Goal: Transaction & Acquisition: Purchase product/service

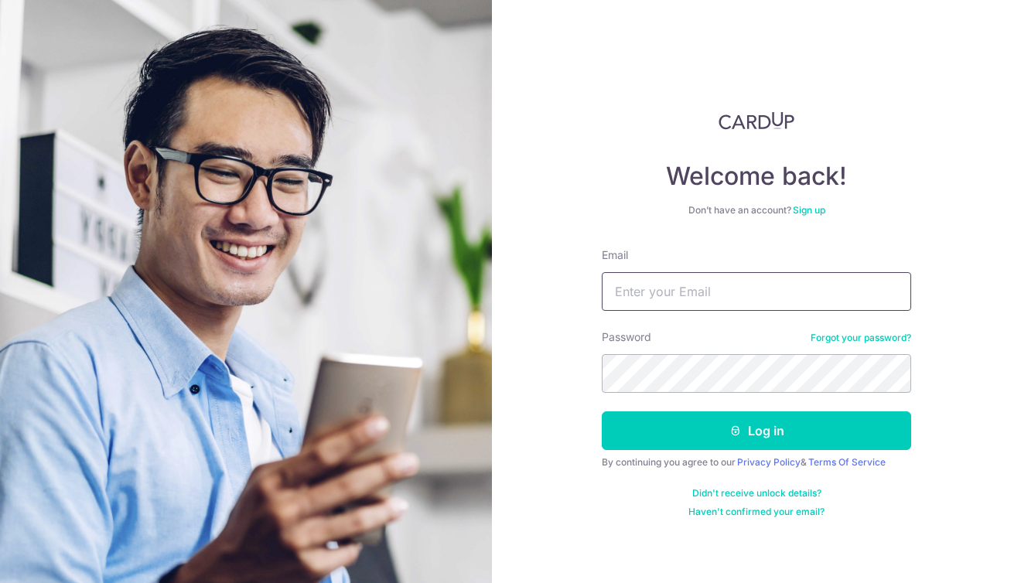
type input "AyNQua6ss4yGkgBvYRFc"
click at [757, 431] on button "Log in" at bounding box center [756, 431] width 309 height 39
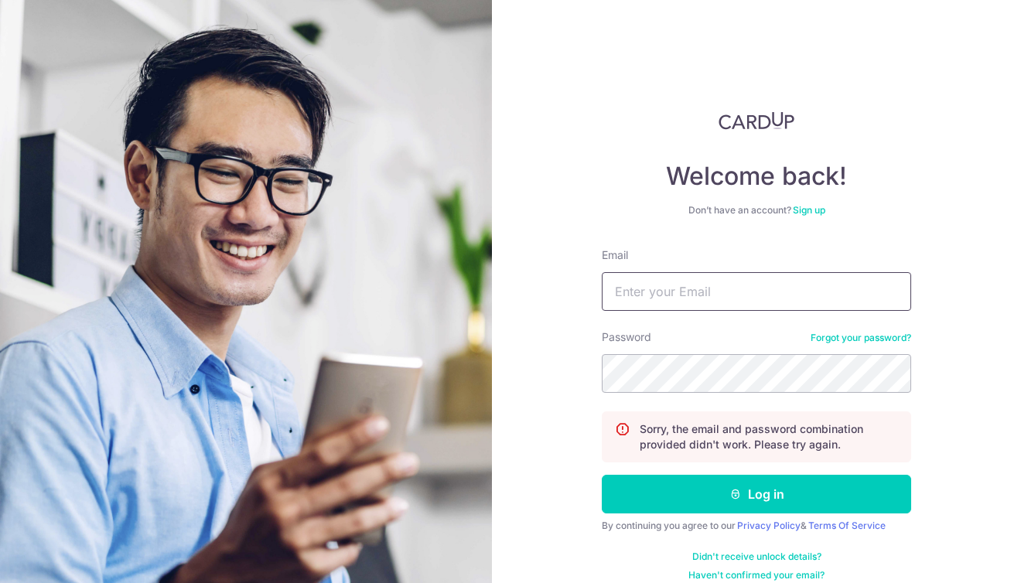
click at [714, 301] on input "Email" at bounding box center [756, 291] width 309 height 39
type input "s"
type input "[EMAIL_ADDRESS][DOMAIN_NAME]"
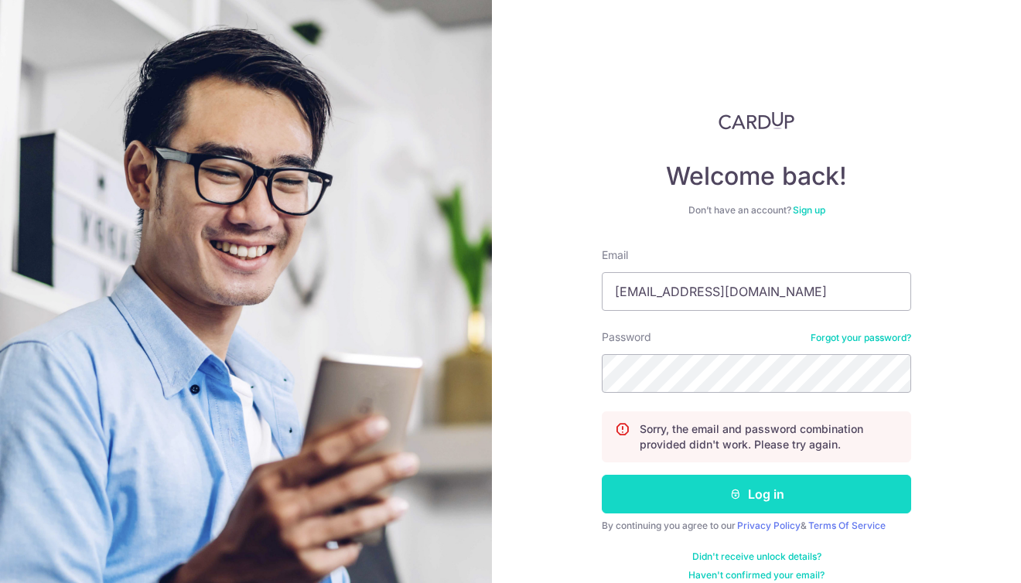
click at [714, 506] on button "Log in" at bounding box center [756, 494] width 309 height 39
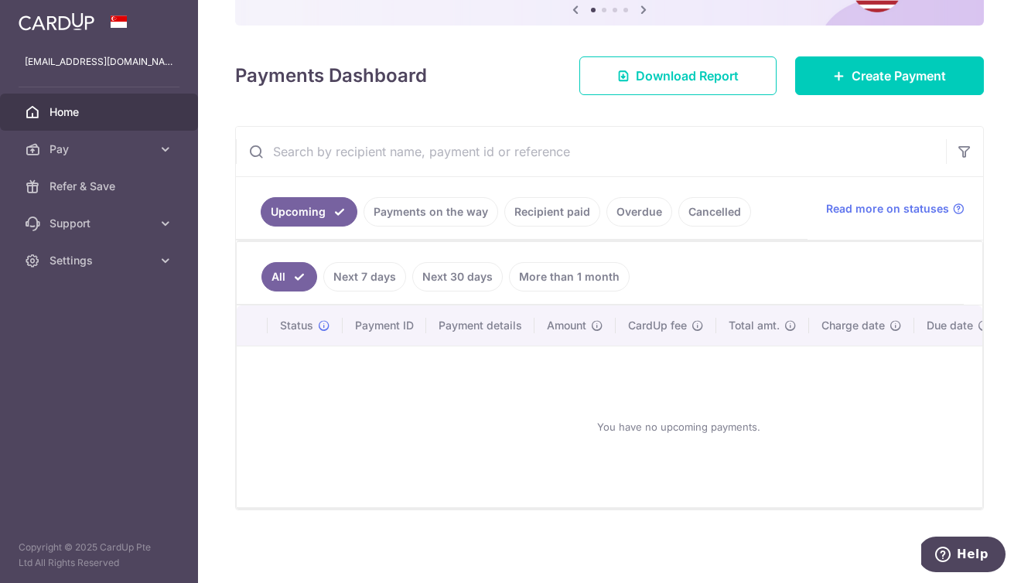
scroll to position [172, 0]
click at [460, 214] on link "Payments on the way" at bounding box center [431, 211] width 135 height 29
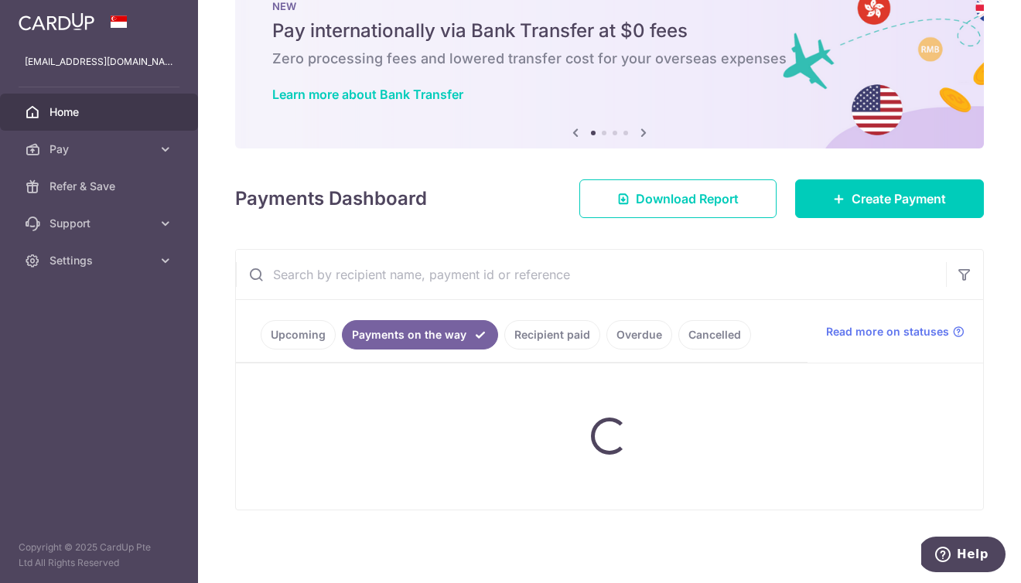
scroll to position [50, 0]
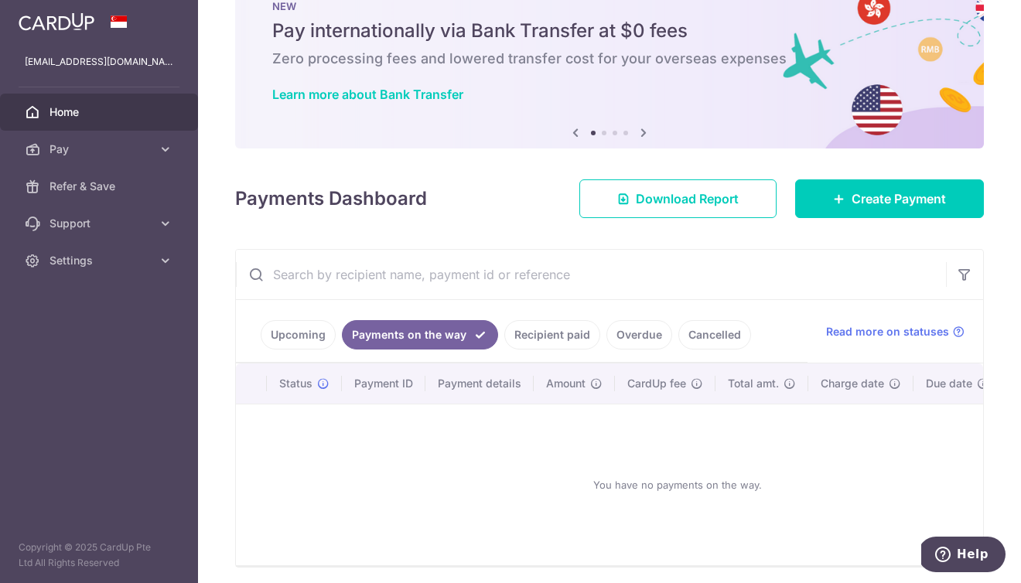
click at [312, 333] on link "Upcoming" at bounding box center [298, 334] width 75 height 29
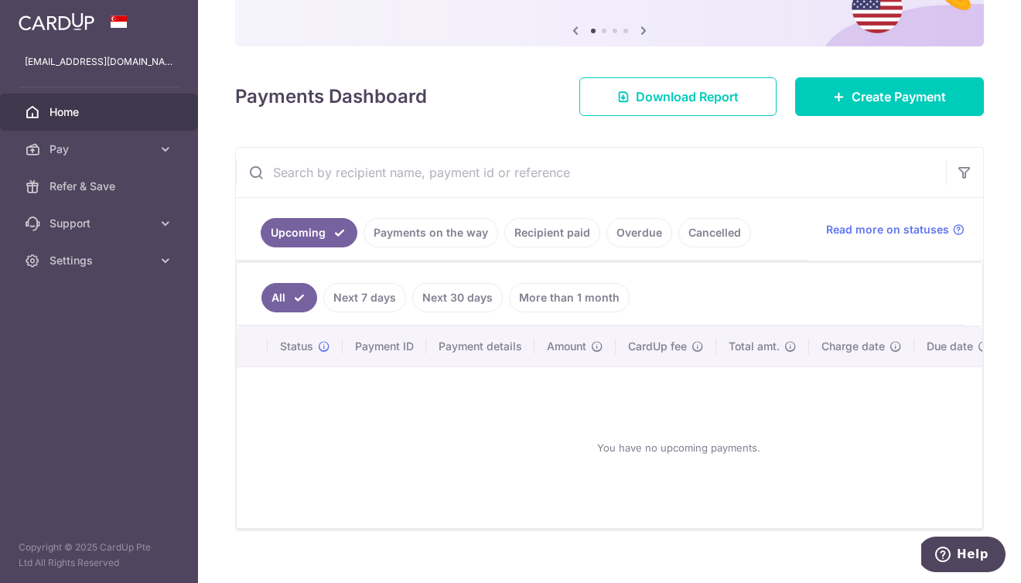
scroll to position [158, 0]
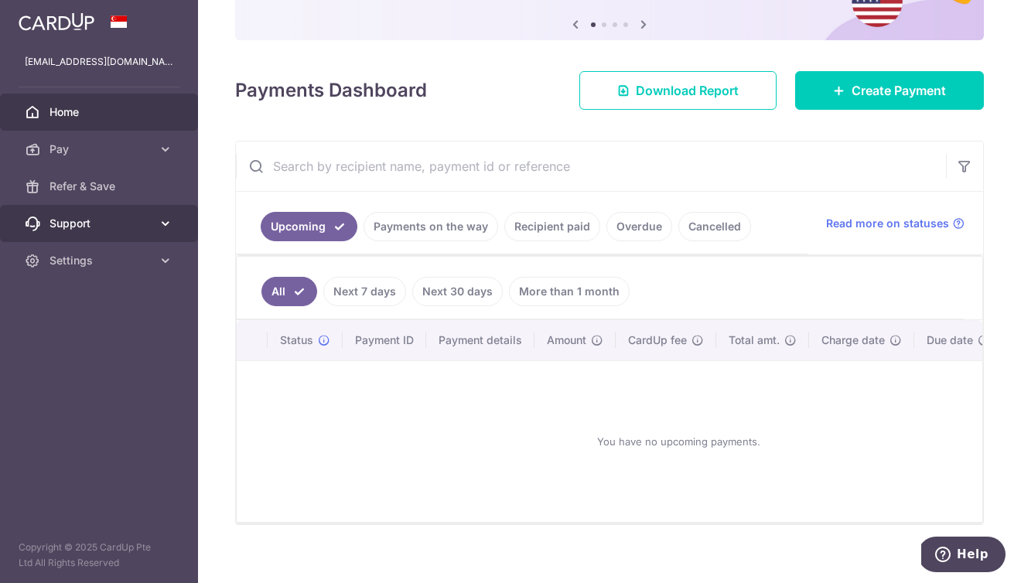
click at [143, 217] on span "Support" at bounding box center [101, 223] width 102 height 15
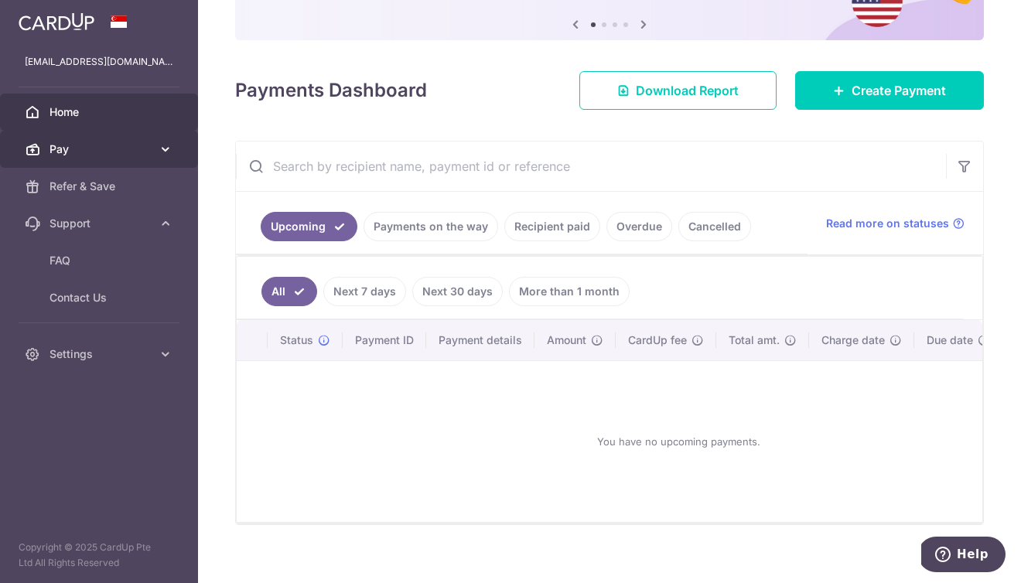
click at [153, 146] on link "Pay" at bounding box center [99, 149] width 198 height 37
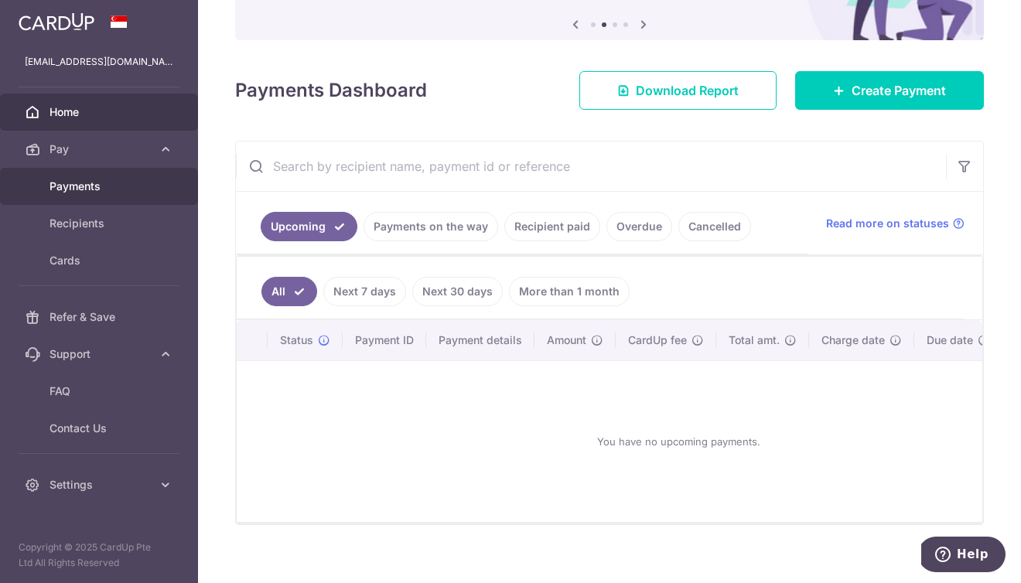
click at [98, 195] on link "Payments" at bounding box center [99, 186] width 198 height 37
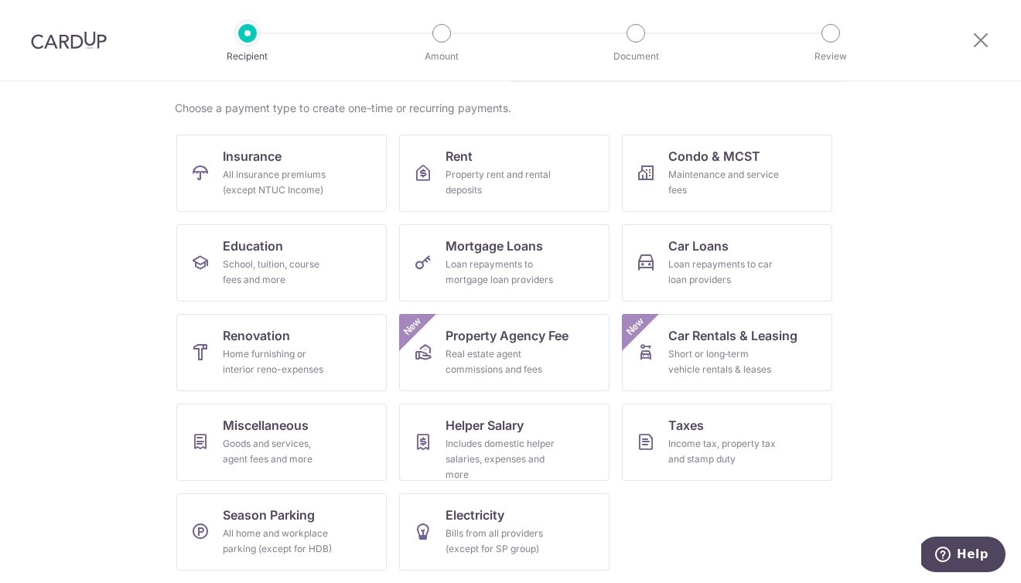
scroll to position [109, 0]
click at [80, 46] on img at bounding box center [69, 40] width 76 height 19
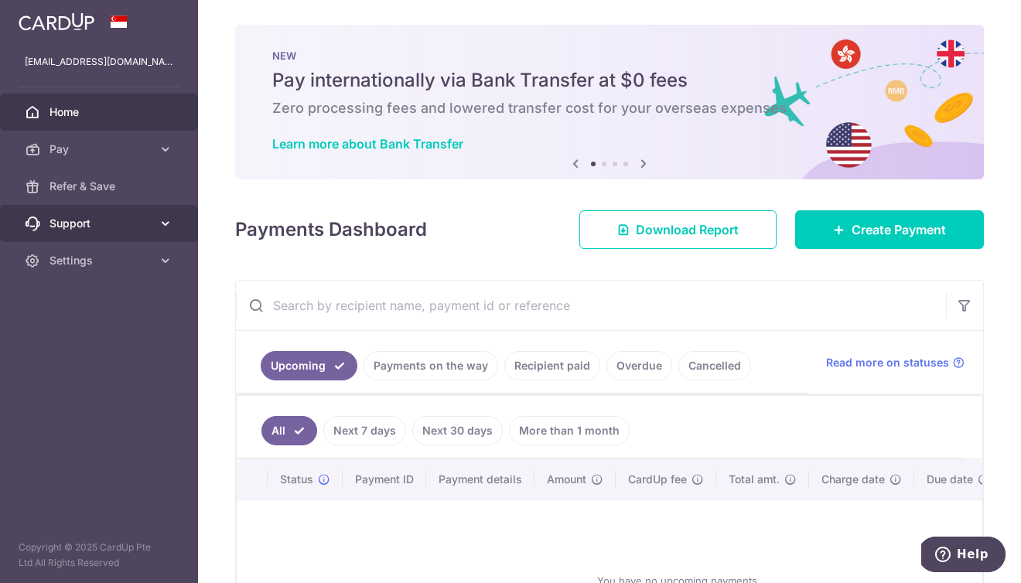
click at [161, 227] on icon at bounding box center [165, 223] width 15 height 15
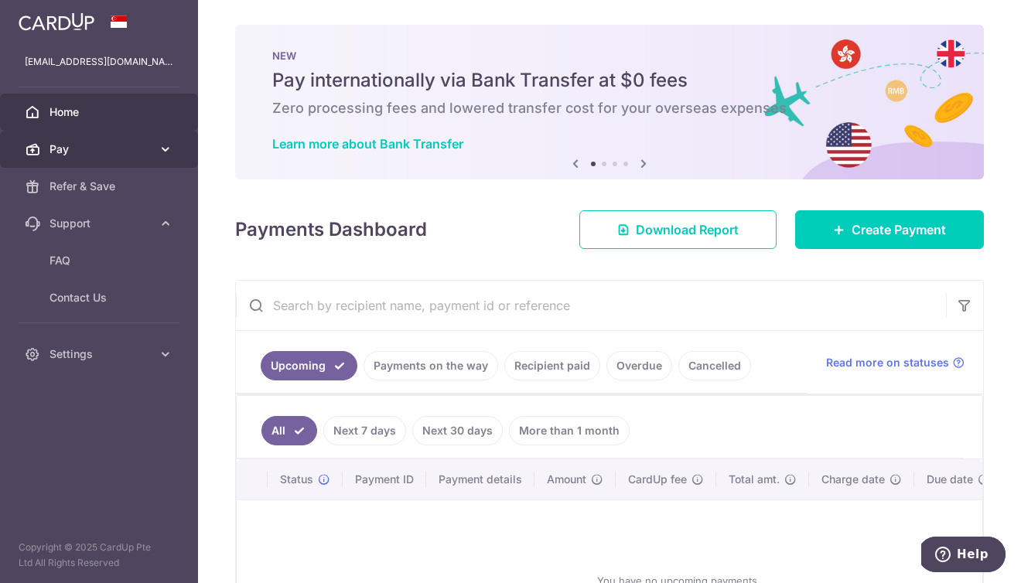
click at [161, 147] on icon at bounding box center [165, 149] width 15 height 15
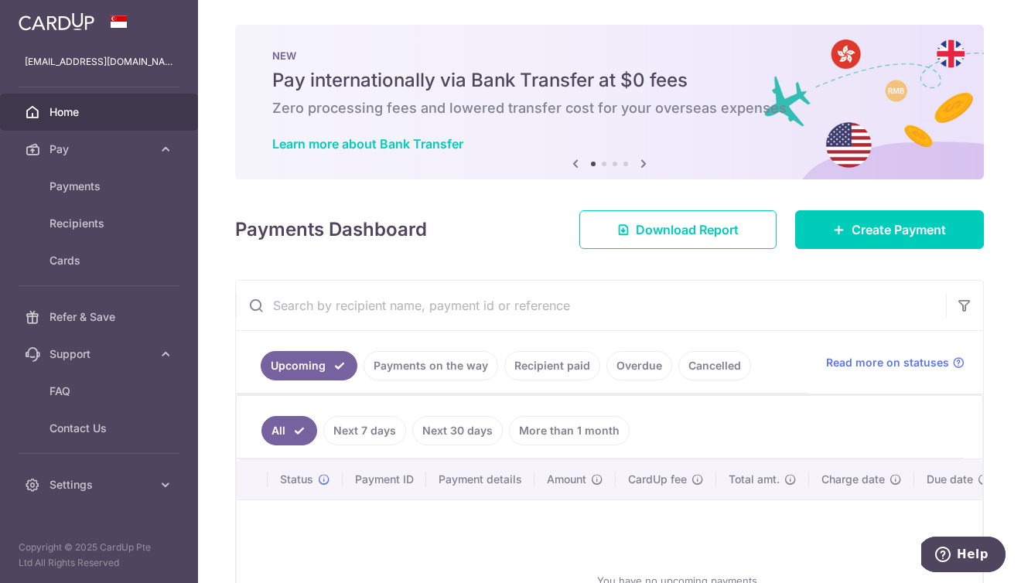
click at [455, 521] on div "You have no upcoming payments." at bounding box center [678, 581] width 846 height 136
click at [381, 435] on link "Next 7 days" at bounding box center [364, 430] width 83 height 29
click at [441, 442] on link "Next 30 days" at bounding box center [457, 430] width 91 height 29
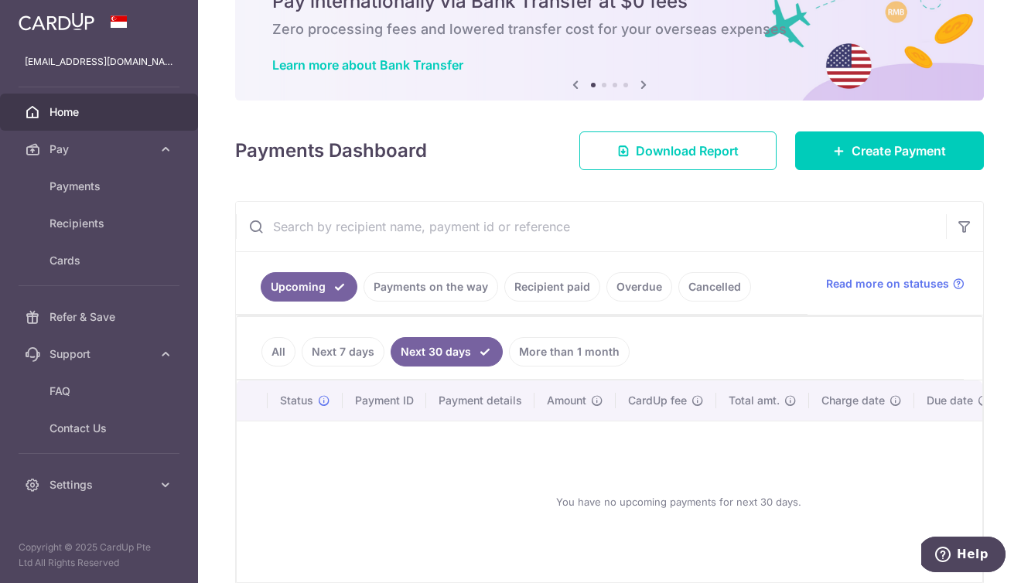
scroll to position [95, 0]
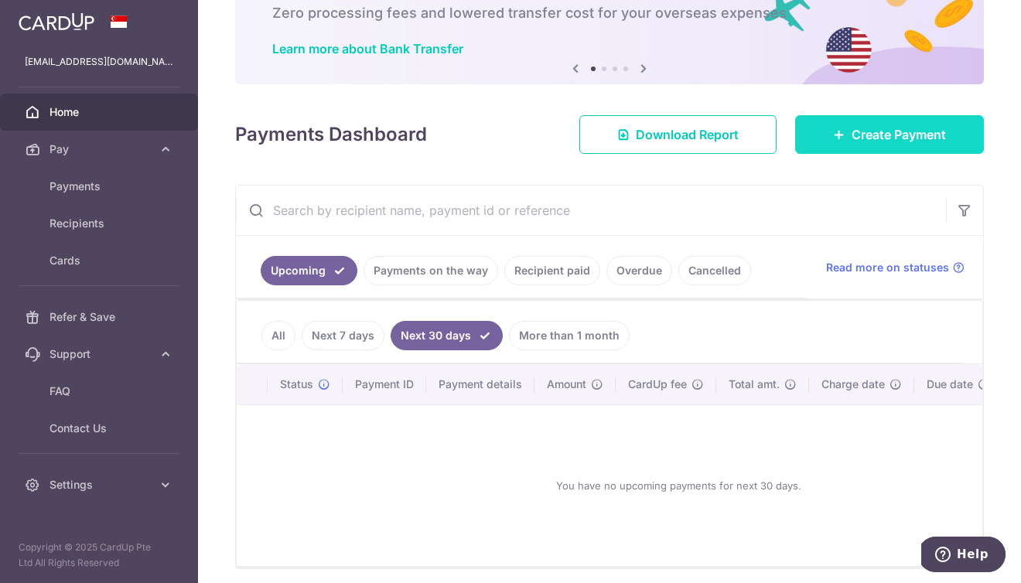
click at [877, 134] on span "Create Payment" at bounding box center [899, 134] width 94 height 19
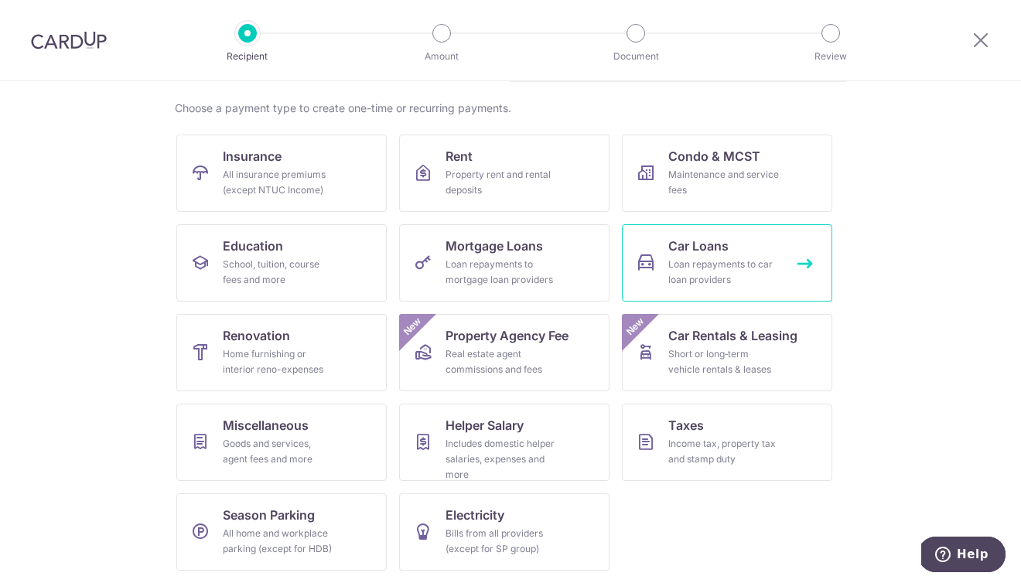
scroll to position [109, 0]
click at [700, 269] on div "Loan repayments to car loan providers" at bounding box center [723, 272] width 111 height 31
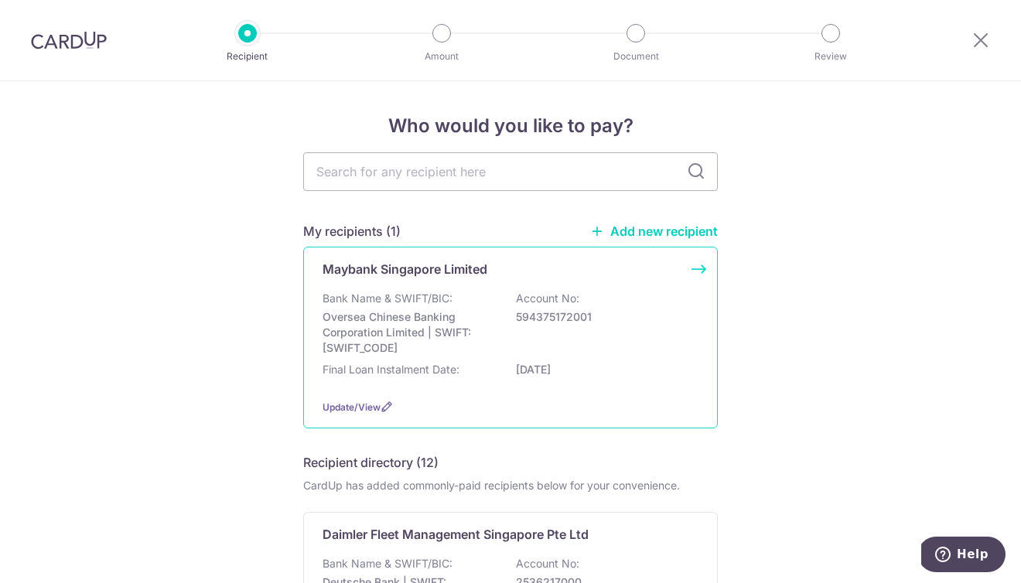
click at [531, 346] on div "Bank Name & SWIFT/BIC: Oversea Chinese Banking Corporation Limited | SWIFT: OCB…" at bounding box center [511, 323] width 376 height 65
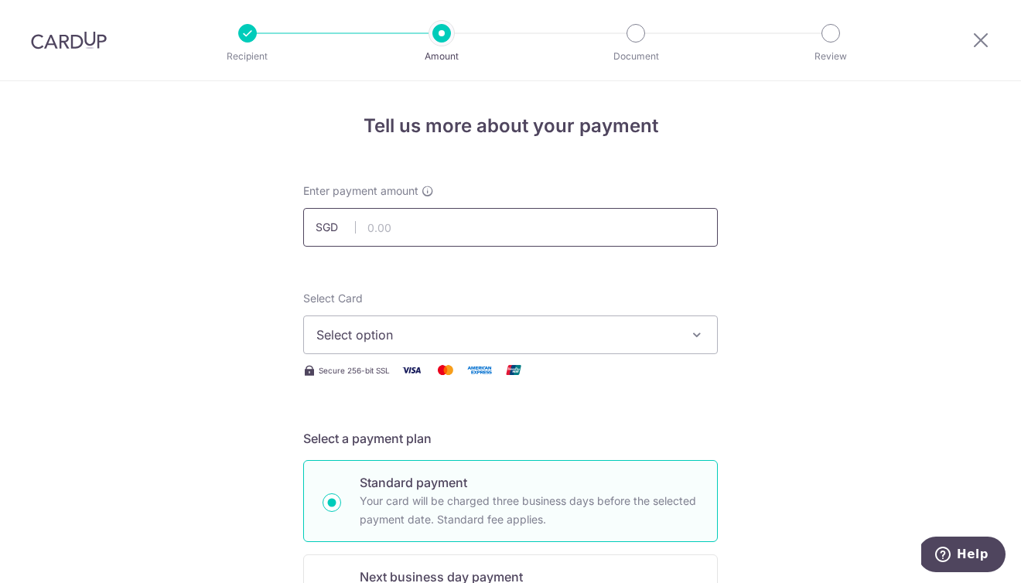
click at [578, 242] on input "text" at bounding box center [510, 227] width 415 height 39
type input "2,735.00"
click at [528, 323] on button "Select option" at bounding box center [510, 335] width 415 height 39
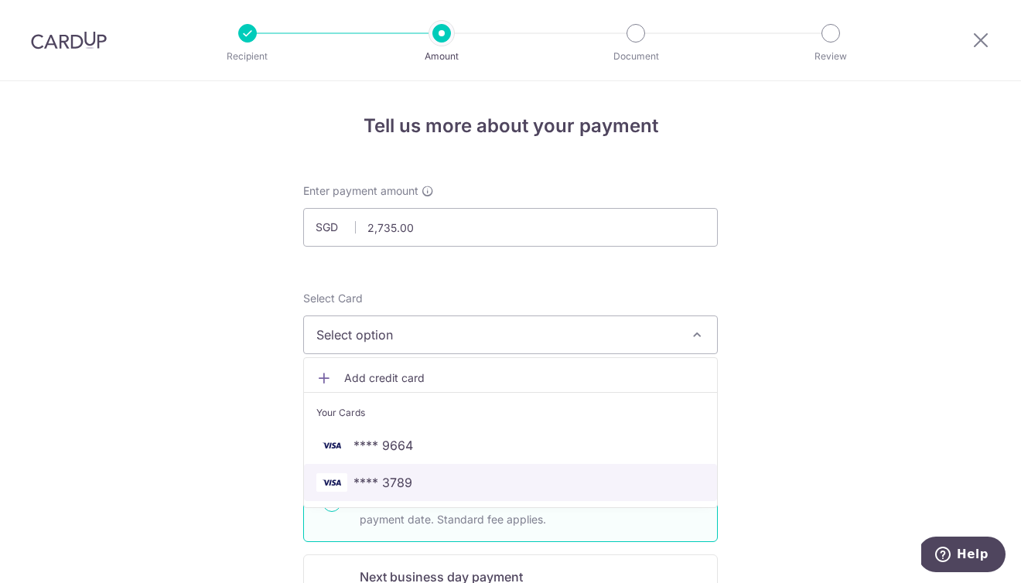
click at [497, 467] on link "**** 3789" at bounding box center [510, 482] width 413 height 37
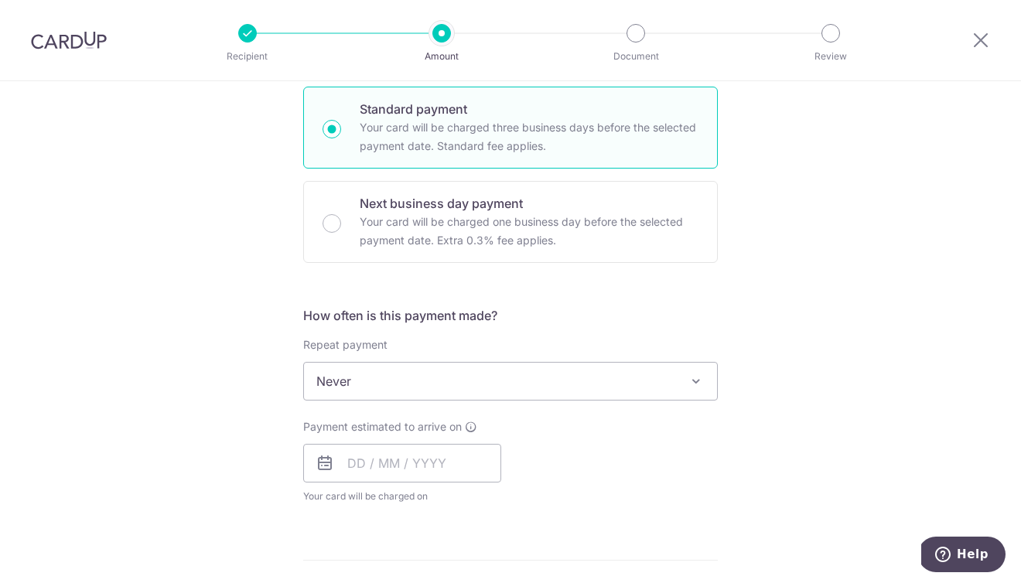
scroll to position [396, 0]
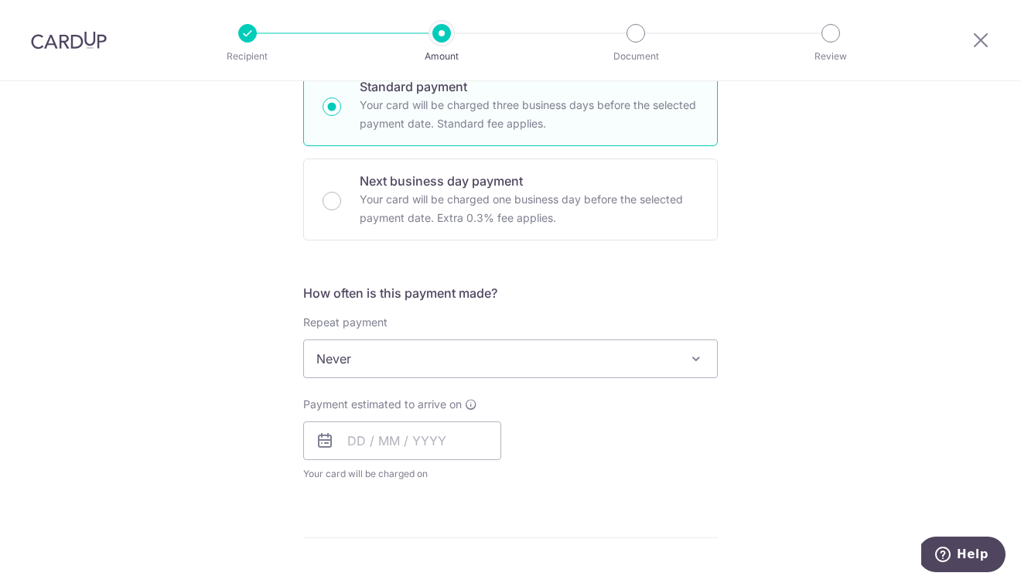
click at [500, 343] on span "Never" at bounding box center [510, 358] width 413 height 37
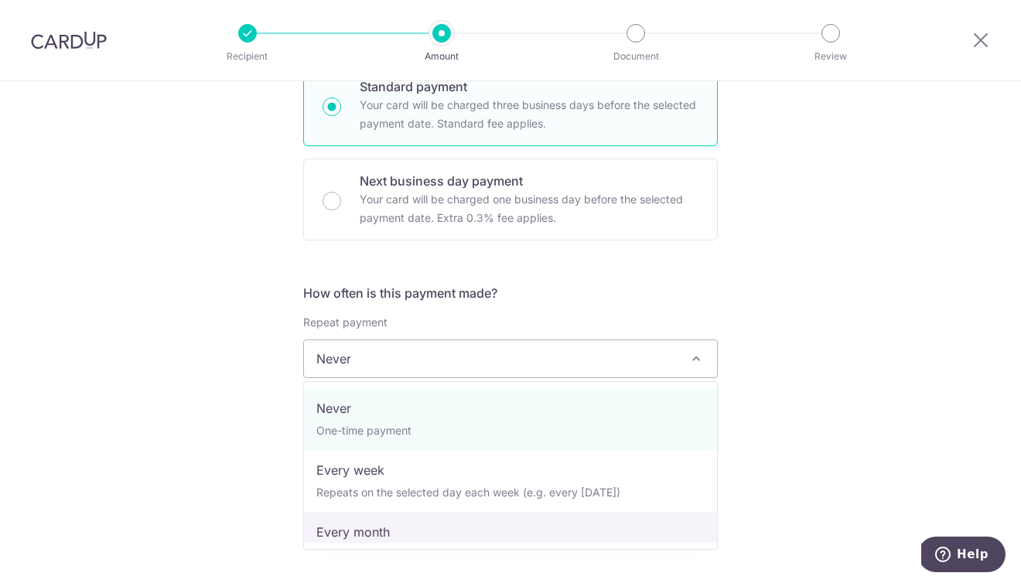
select select "3"
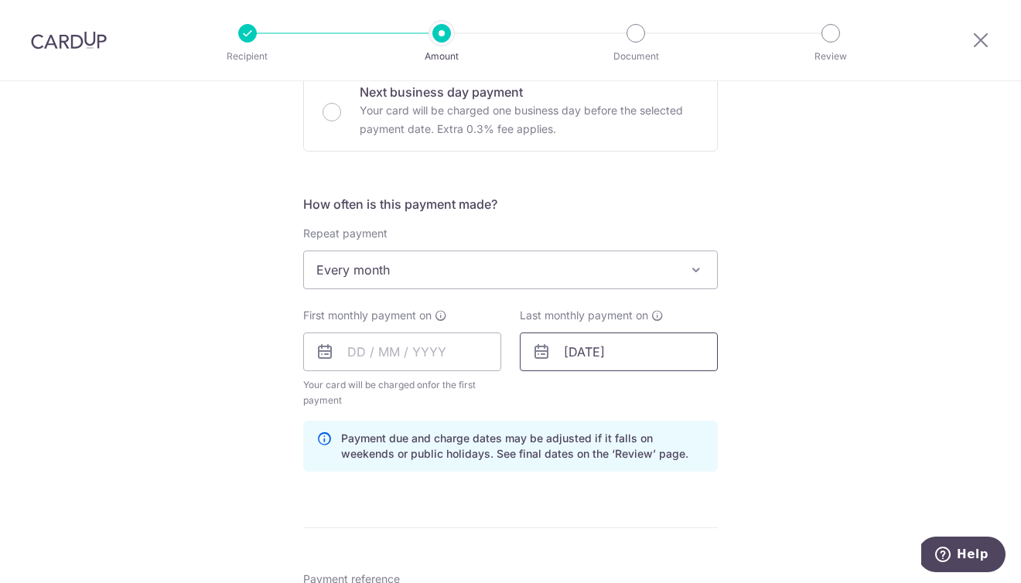
scroll to position [488, 0]
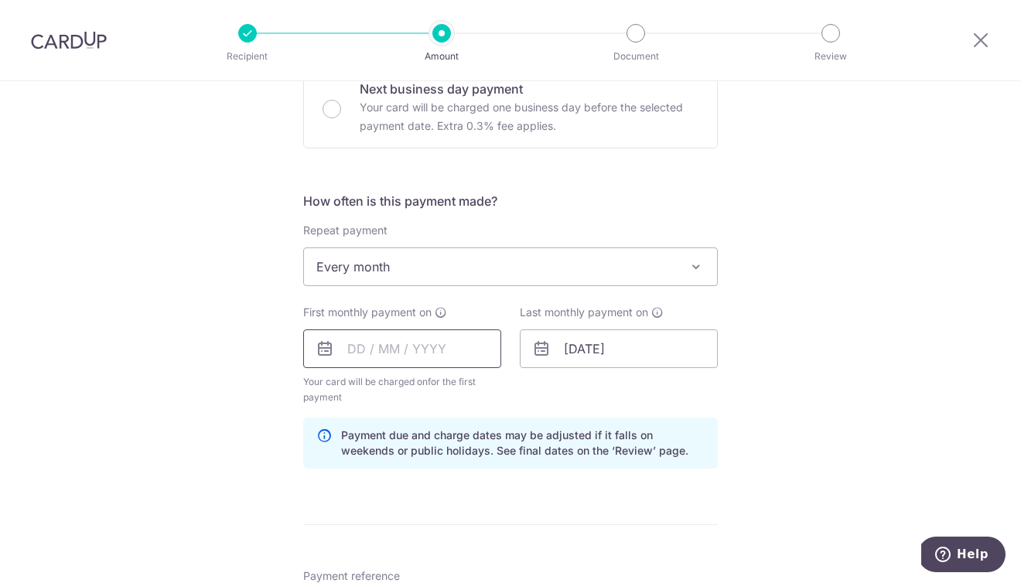
click at [445, 360] on input "text" at bounding box center [402, 349] width 198 height 39
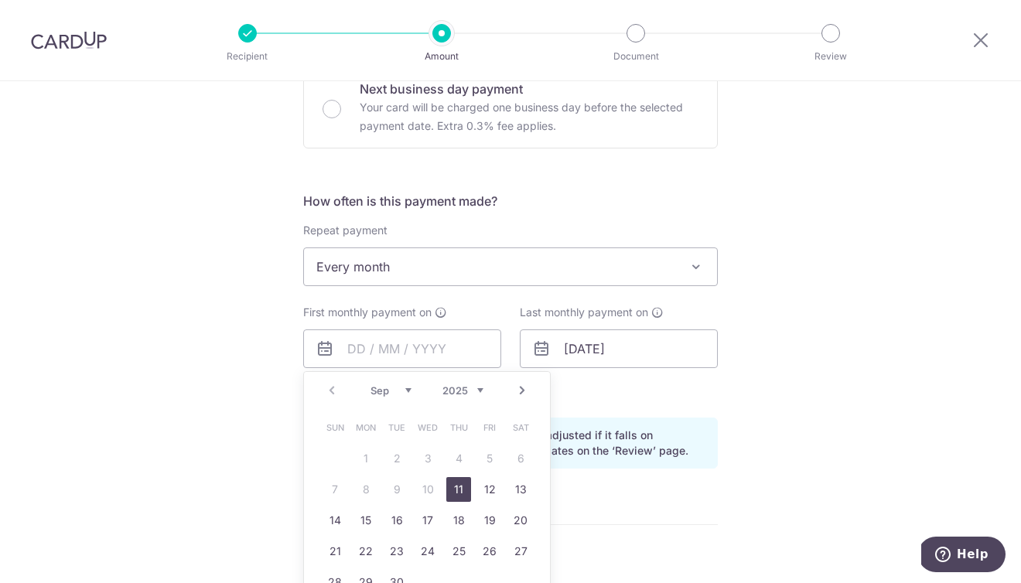
click at [519, 388] on link "Next" at bounding box center [522, 390] width 19 height 19
click at [431, 456] on link "1" at bounding box center [427, 458] width 25 height 25
type input "[DATE]"
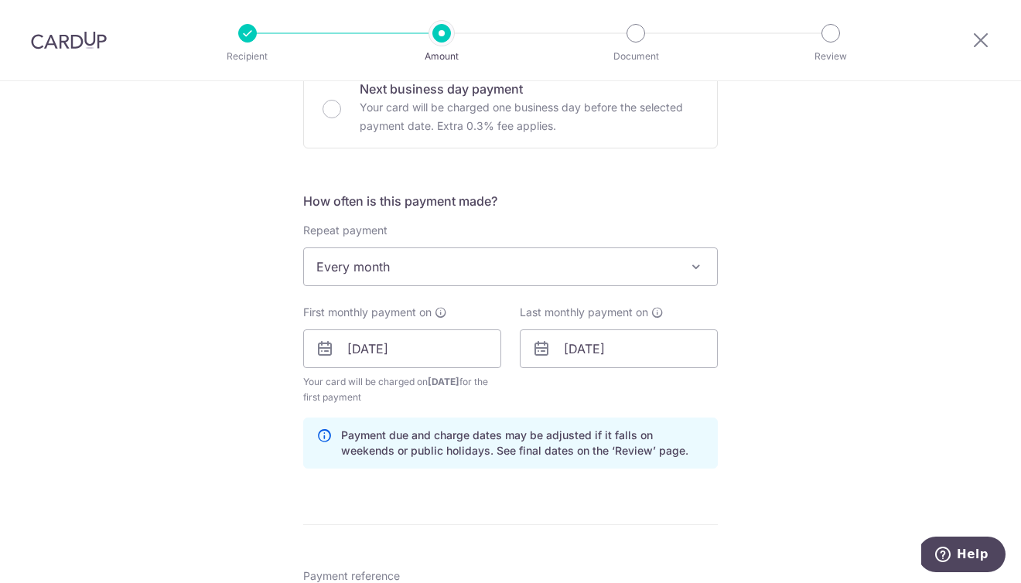
click at [760, 379] on div "Tell us more about your payment Enter payment amount SGD 2,735.00 2735.00 Selec…" at bounding box center [510, 332] width 1021 height 1478
click at [581, 351] on input "10/12/2025" at bounding box center [619, 349] width 198 height 39
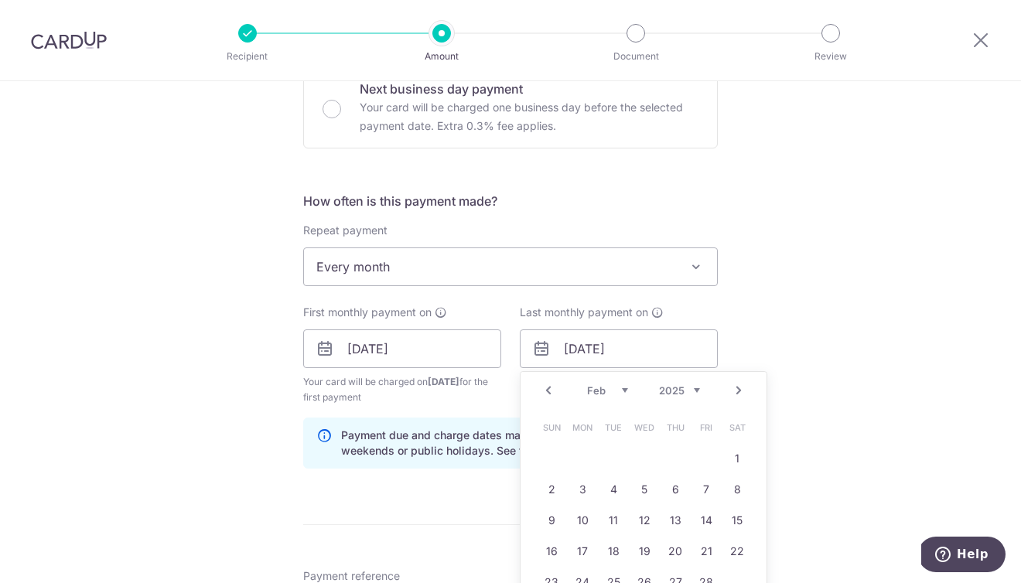
click at [668, 399] on div "Prev Next Jan Feb Mar Apr May Jun Jul Aug Sep Oct Nov Dec 2024 2025 2026 2027 2…" at bounding box center [644, 390] width 246 height 37
click at [560, 459] on link "1" at bounding box center [551, 458] width 25 height 25
type input "01/02/2026"
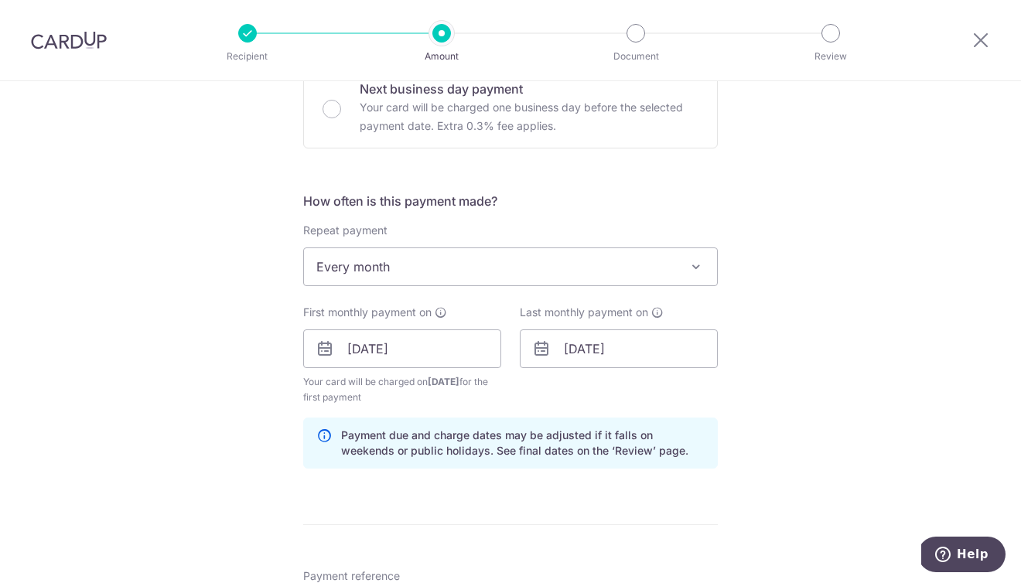
click at [899, 343] on div "Tell us more about your payment Enter payment amount SGD 2,735.00 2735.00 Selec…" at bounding box center [510, 332] width 1021 height 1478
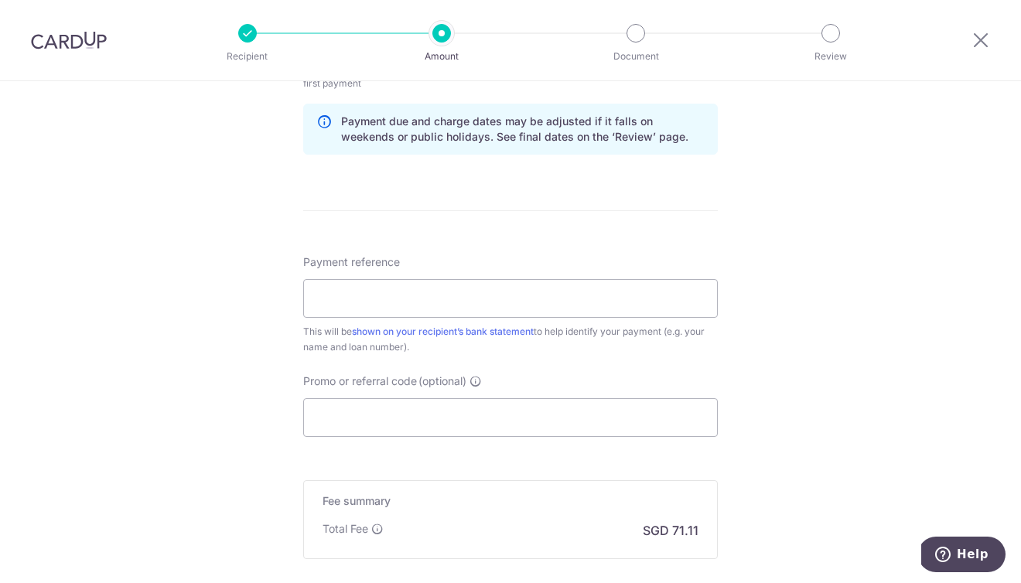
scroll to position [803, 0]
click at [604, 288] on input "Payment reference" at bounding box center [510, 297] width 415 height 39
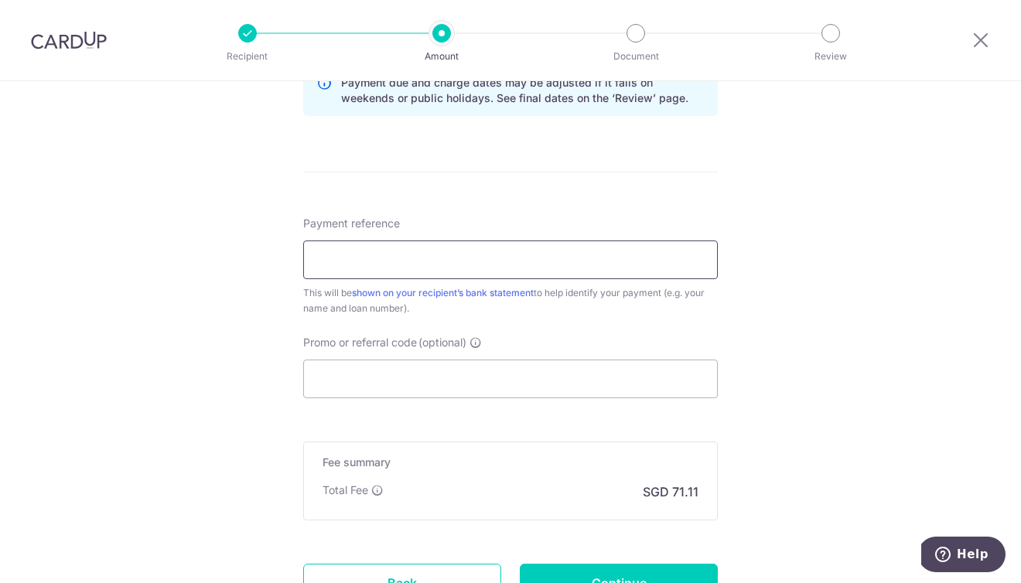
scroll to position [841, 0]
type input "SMW2222M Shannon"
click at [626, 381] on input "Promo or referral code (optional)" at bounding box center [510, 379] width 415 height 39
paste input "REC185"
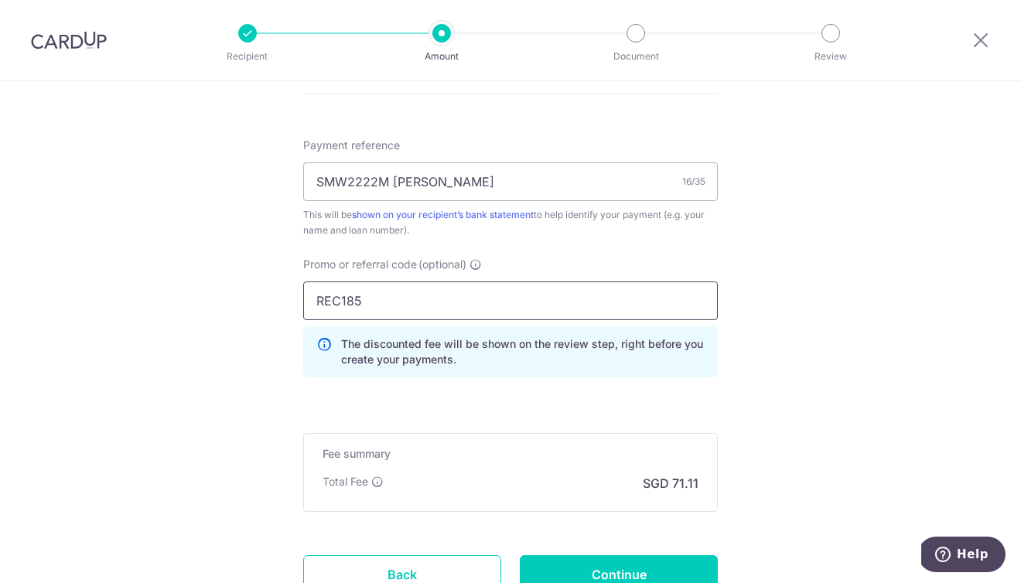
scroll to position [920, 0]
type input "REC185"
click at [649, 575] on input "Continue" at bounding box center [619, 574] width 198 height 39
type input "Create Schedule"
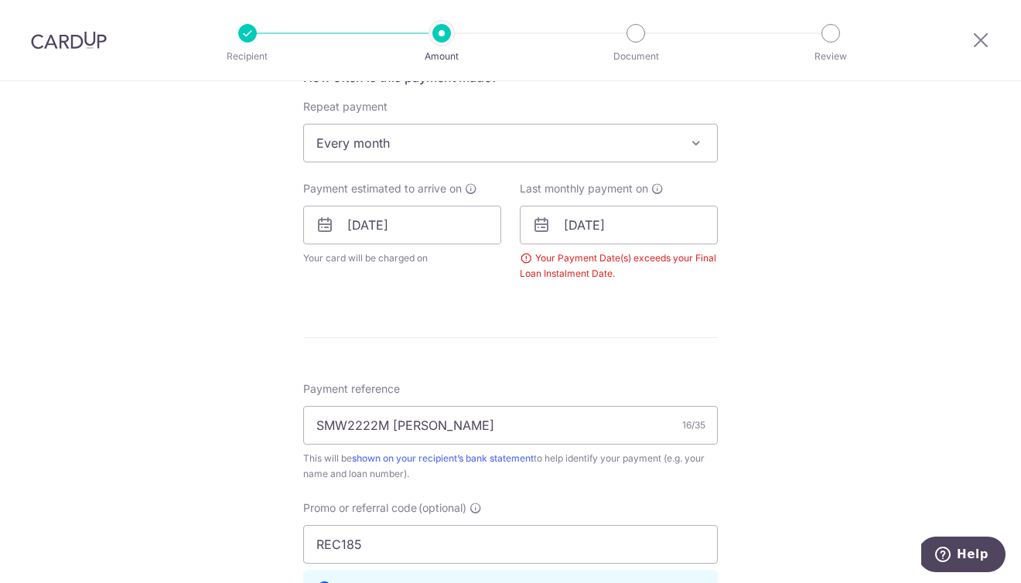
scroll to position [603, 0]
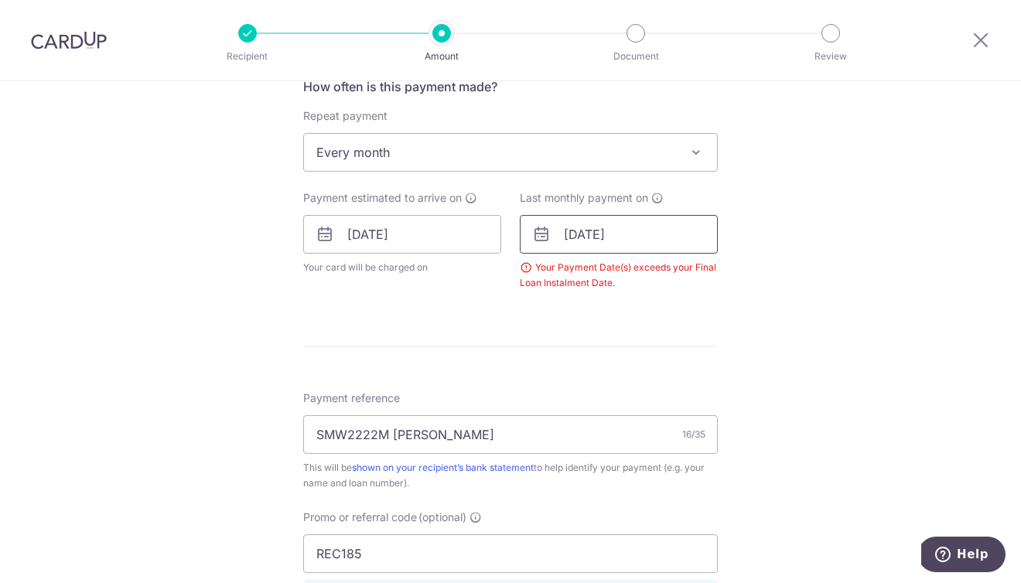
click at [665, 249] on input "[DATE]" at bounding box center [619, 234] width 198 height 39
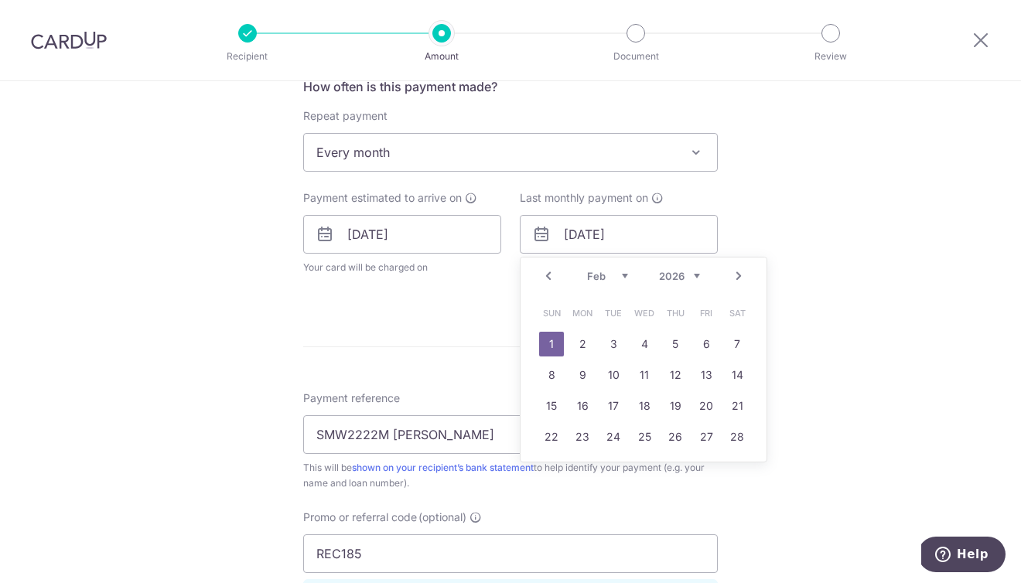
click at [554, 272] on link "Prev" at bounding box center [548, 276] width 19 height 19
click at [680, 344] on link "1" at bounding box center [675, 344] width 25 height 25
type input "[DATE]"
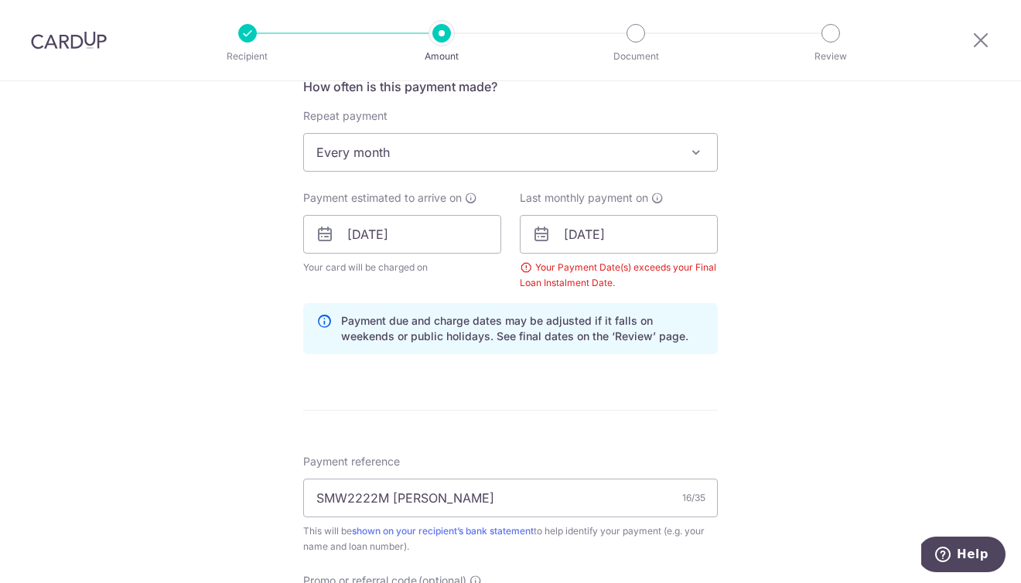
click at [821, 326] on div "Tell us more about your payment Enter payment amount SGD 2,735.00 2735.00 Selec…" at bounding box center [510, 253] width 1021 height 1548
click at [642, 245] on input "[DATE]" at bounding box center [619, 234] width 198 height 39
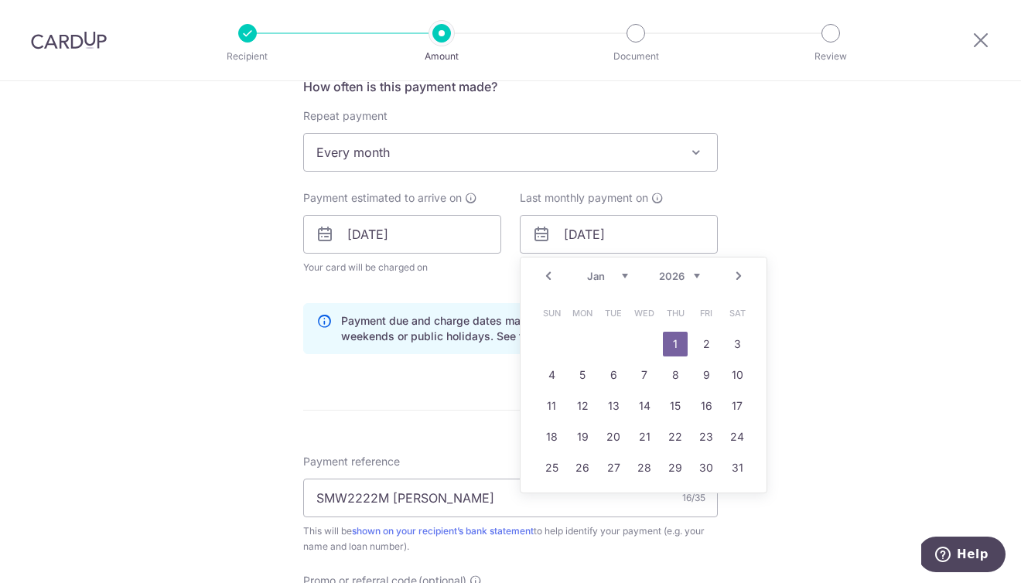
click at [842, 425] on div "Tell us more about your payment Enter payment amount SGD 2,735.00 2735.00 Selec…" at bounding box center [510, 253] width 1021 height 1548
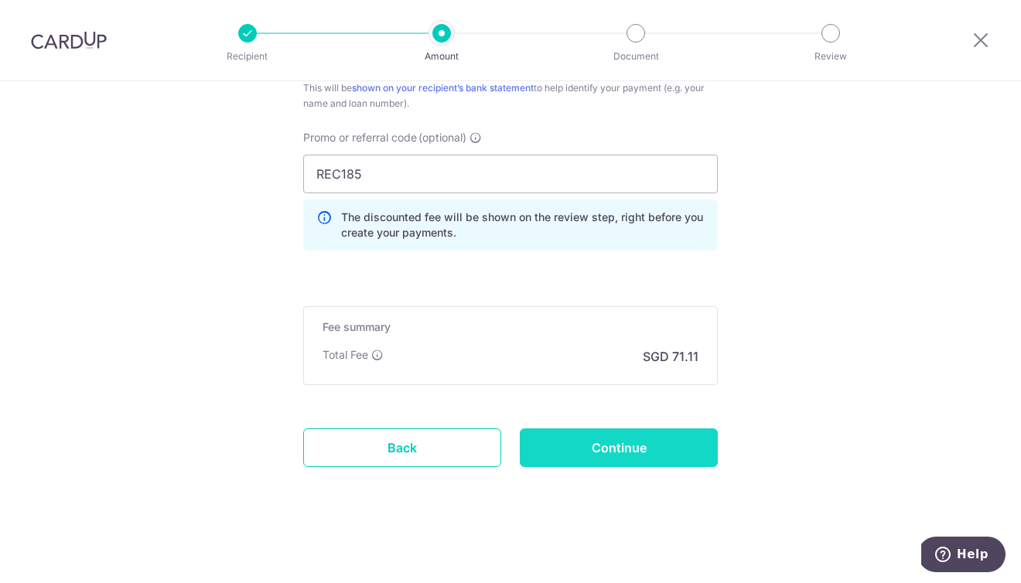
scroll to position [1046, 0]
click at [673, 459] on input "Continue" at bounding box center [619, 448] width 198 height 39
type input "Create Schedule"
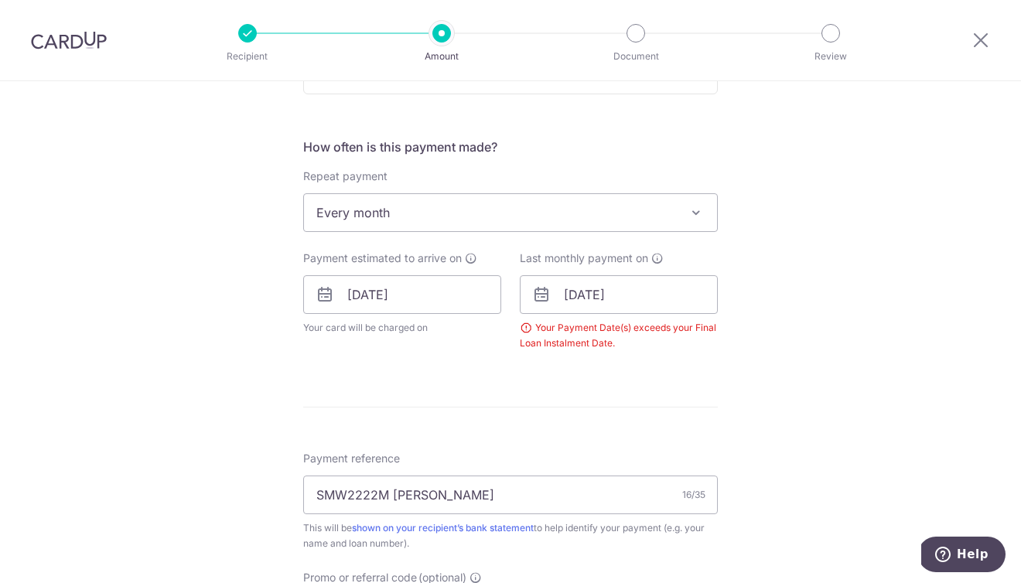
scroll to position [497, 0]
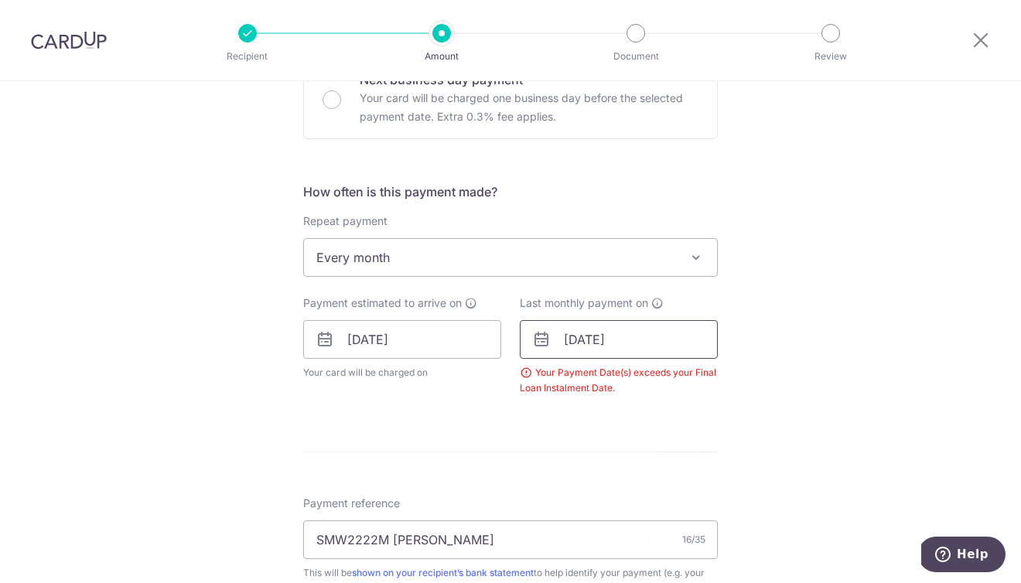
click at [651, 343] on input "[DATE]" at bounding box center [619, 339] width 198 height 39
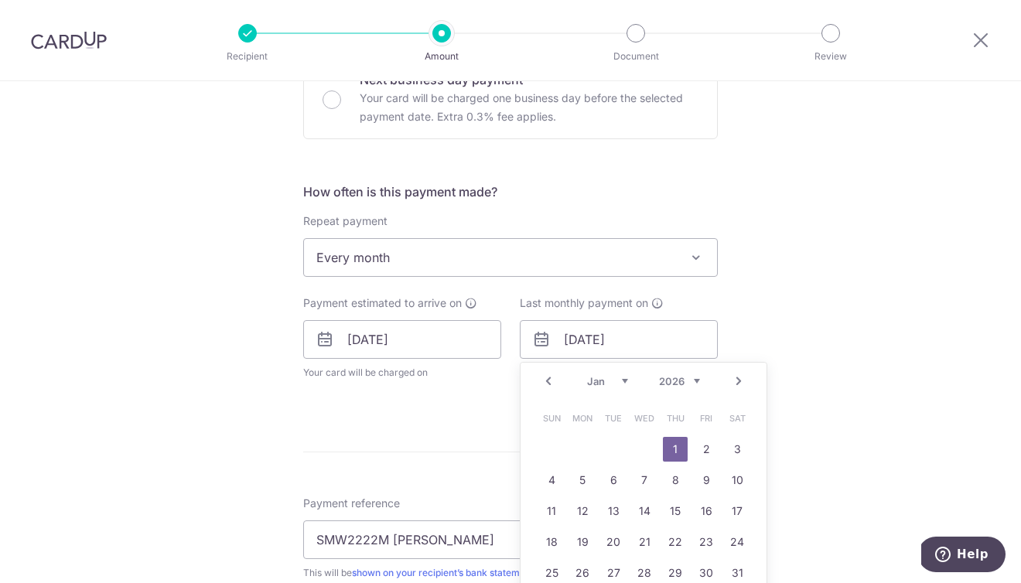
click at [738, 386] on link "Next" at bounding box center [738, 381] width 19 height 19
click at [584, 447] on link "2" at bounding box center [582, 449] width 25 height 25
type input "[DATE]"
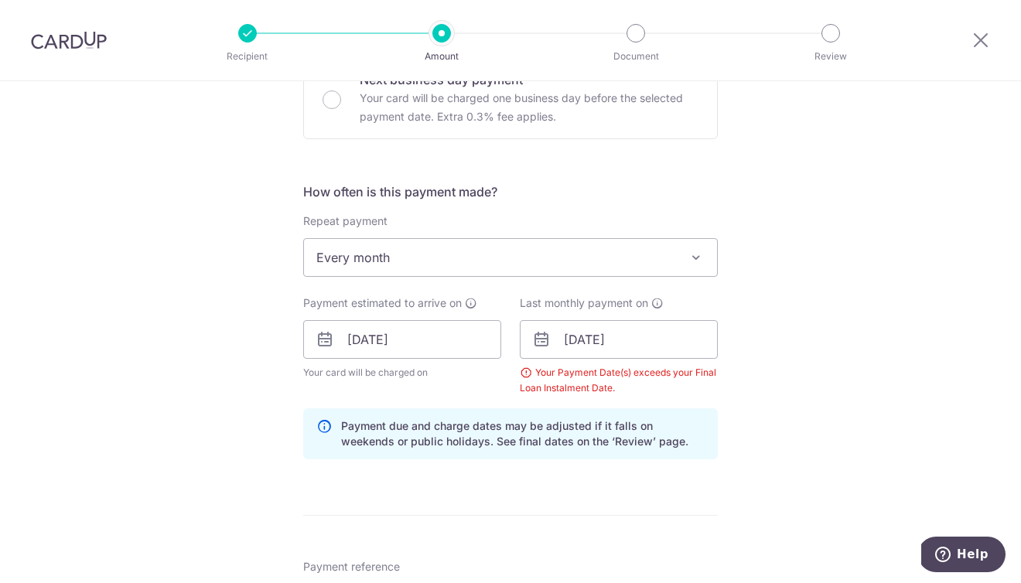
click at [837, 401] on div "Tell us more about your payment Enter payment amount SGD 2,735.00 2735.00 Selec…" at bounding box center [510, 358] width 1021 height 1548
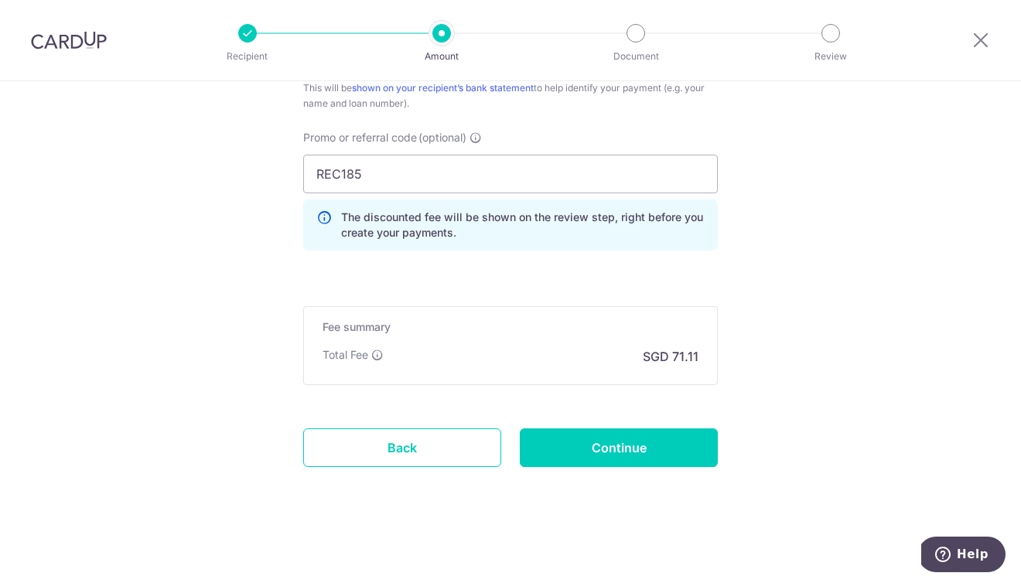
scroll to position [1046, 0]
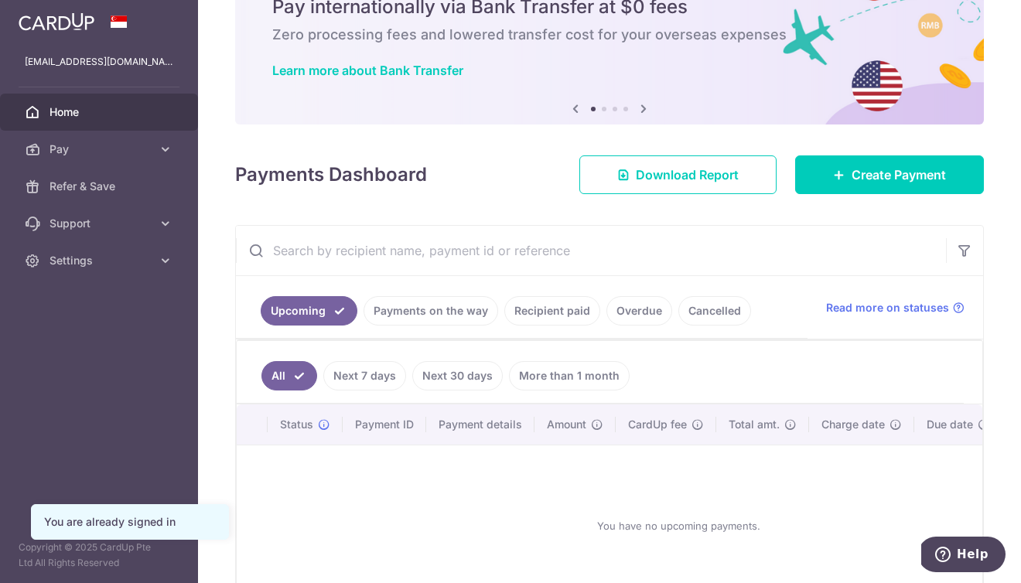
scroll to position [113, 0]
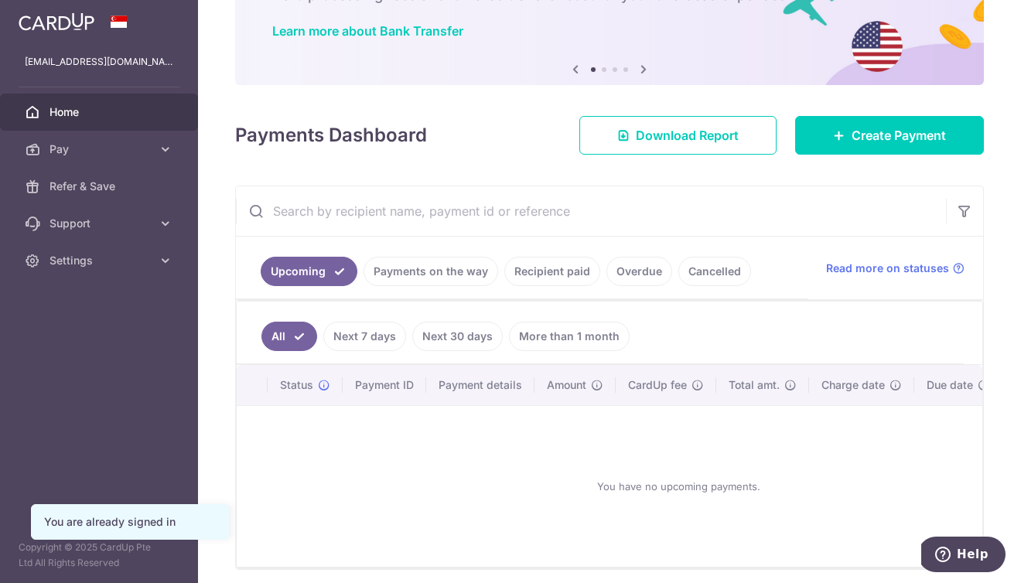
click at [633, 276] on link "Overdue" at bounding box center [639, 271] width 66 height 29
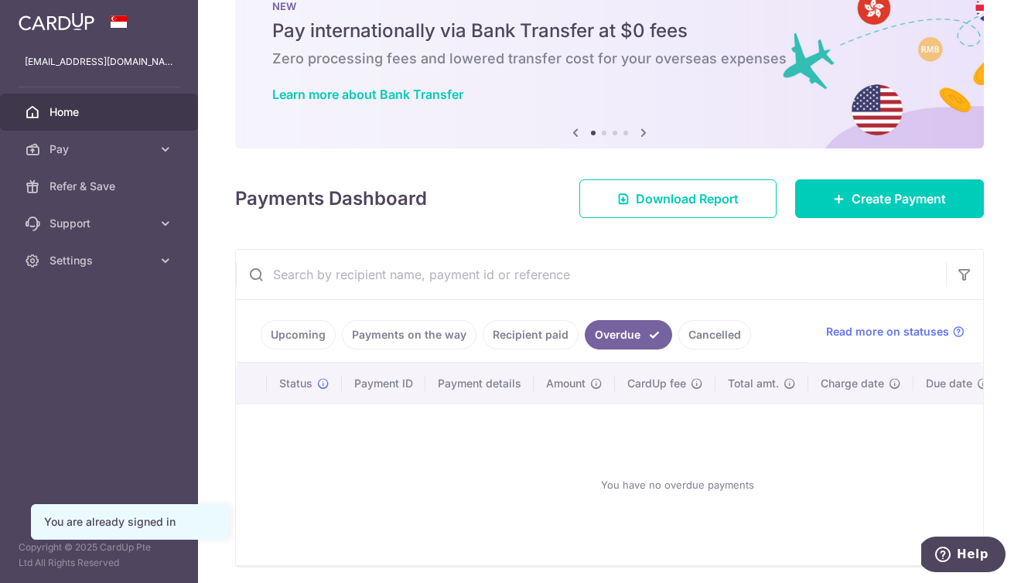
click at [708, 330] on link "Cancelled" at bounding box center [714, 334] width 73 height 29
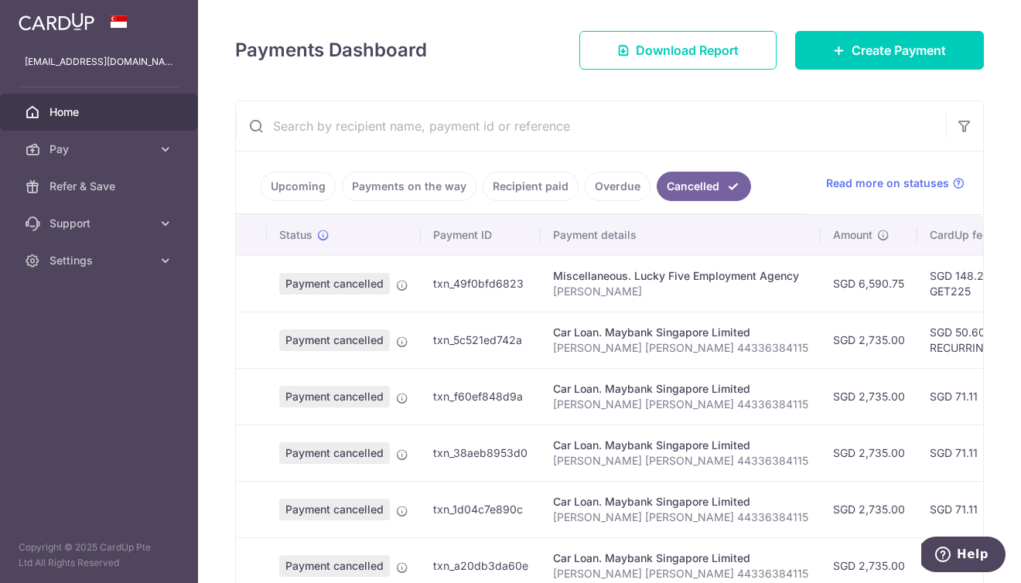
scroll to position [0, 0]
drag, startPoint x: 752, startPoint y: 456, endPoint x: 552, endPoint y: 456, distance: 199.6
click at [553, 456] on p "[PERSON_NAME] [PERSON_NAME] 44336384115" at bounding box center [680, 460] width 255 height 15
copy p "[PERSON_NAME] [PERSON_NAME] 44336384115"
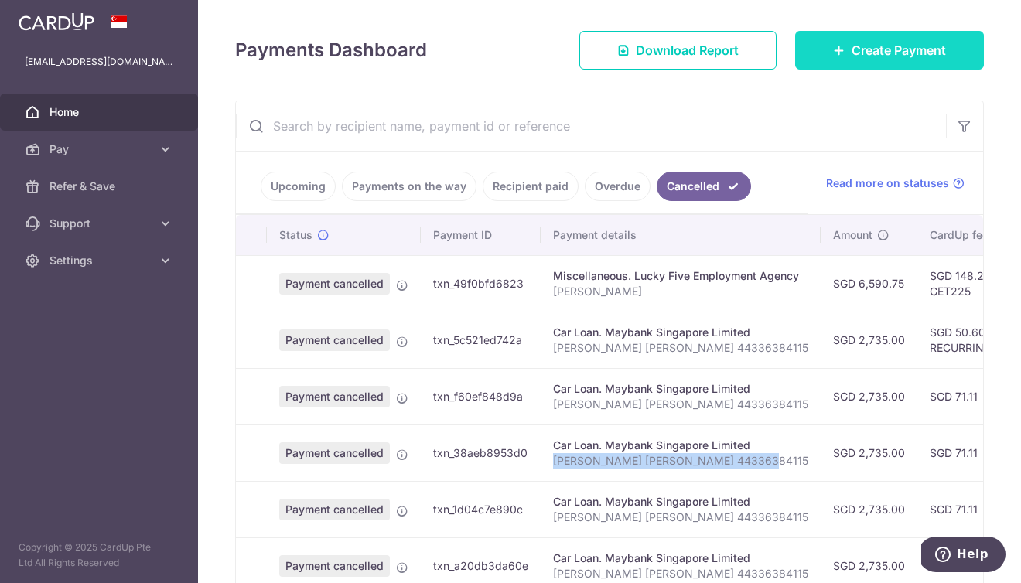
click at [845, 58] on link "Create Payment" at bounding box center [889, 50] width 189 height 39
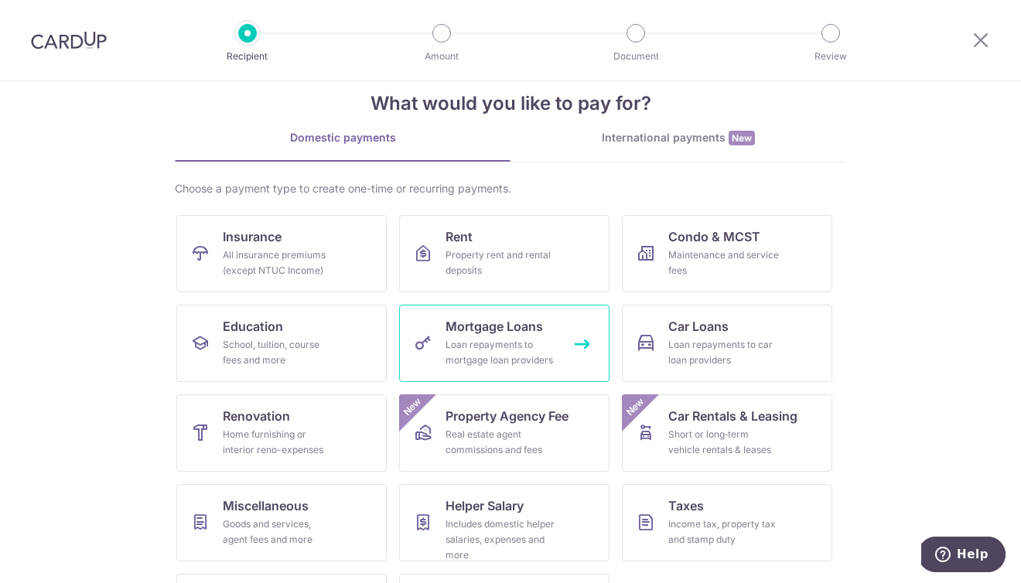
scroll to position [49, 0]
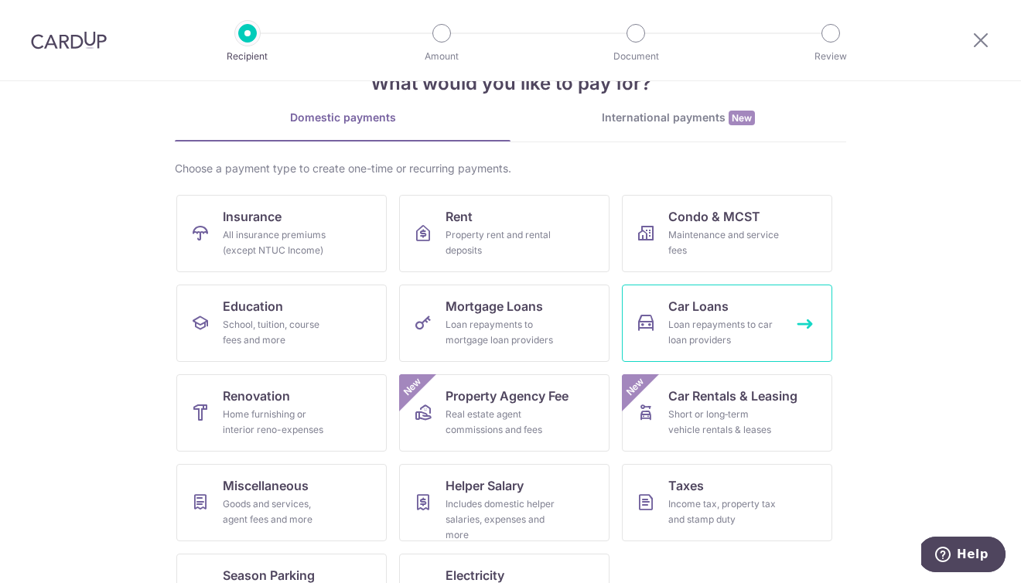
click at [704, 305] on span "Car Loans" at bounding box center [698, 306] width 60 height 19
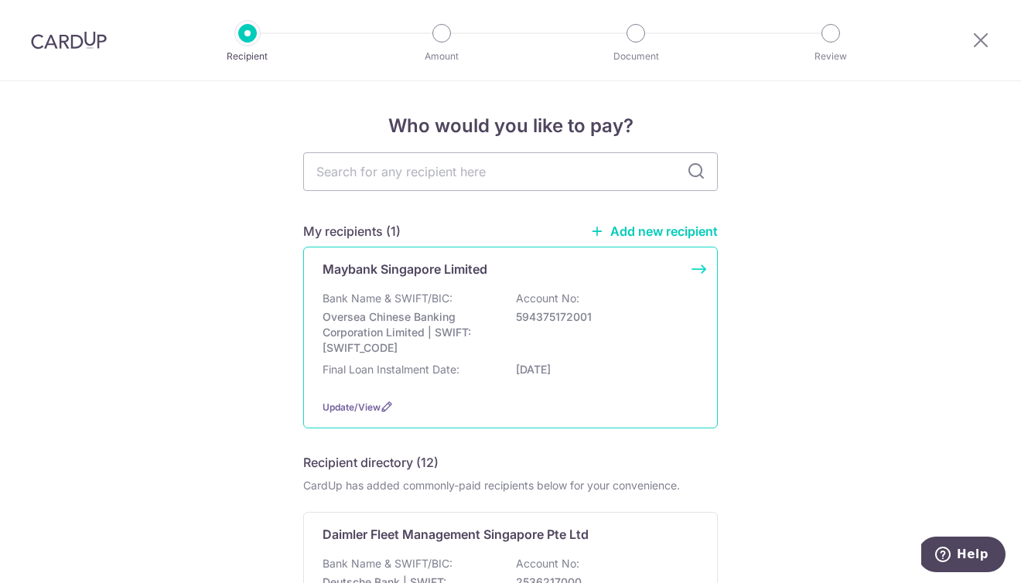
click at [428, 332] on p "Oversea Chinese Banking Corporation Limited | SWIFT: [SWIFT_CODE]" at bounding box center [409, 332] width 173 height 46
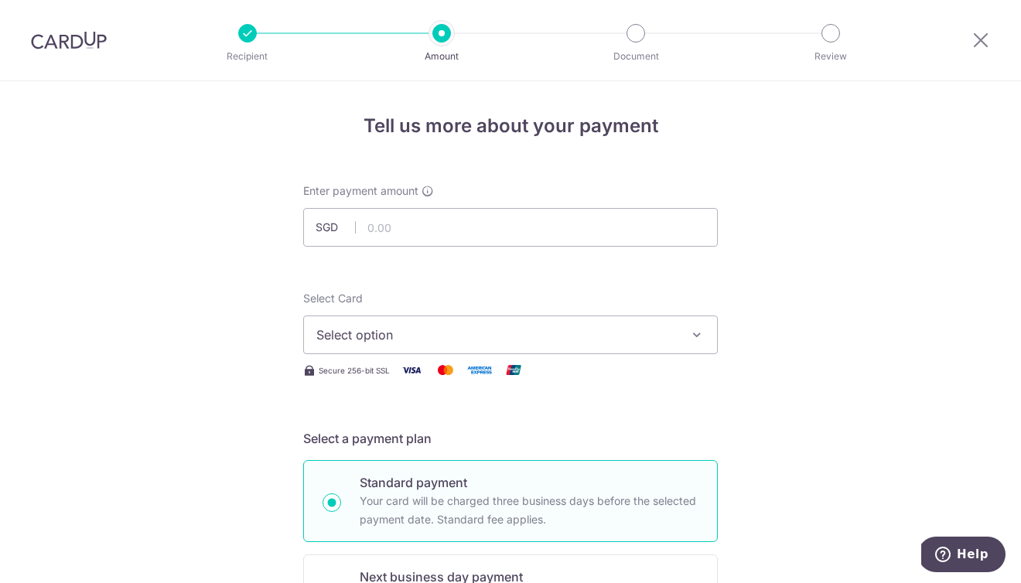
click at [531, 336] on span "Select option" at bounding box center [496, 335] width 360 height 19
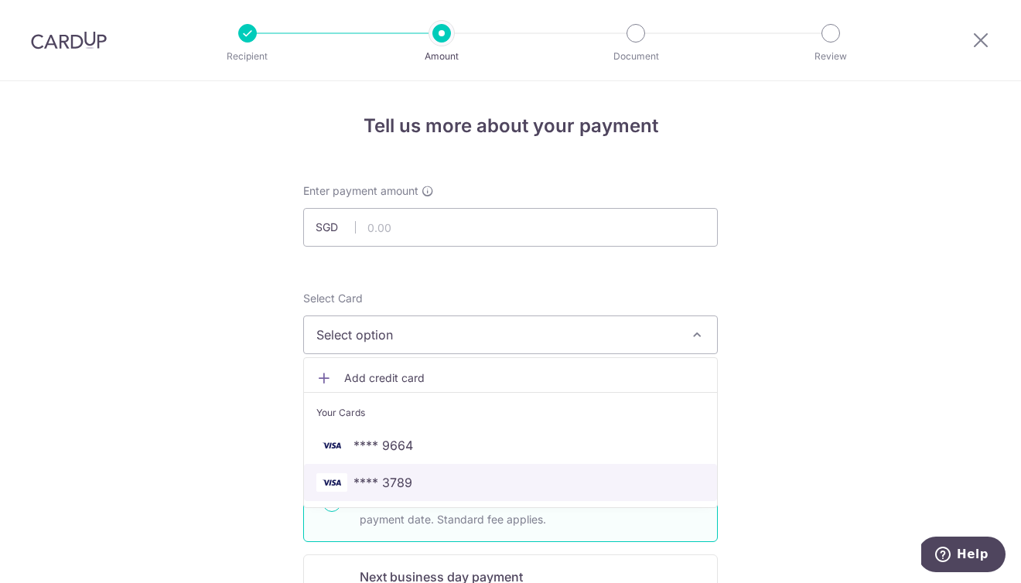
click at [502, 477] on span "**** 3789" at bounding box center [510, 482] width 388 height 19
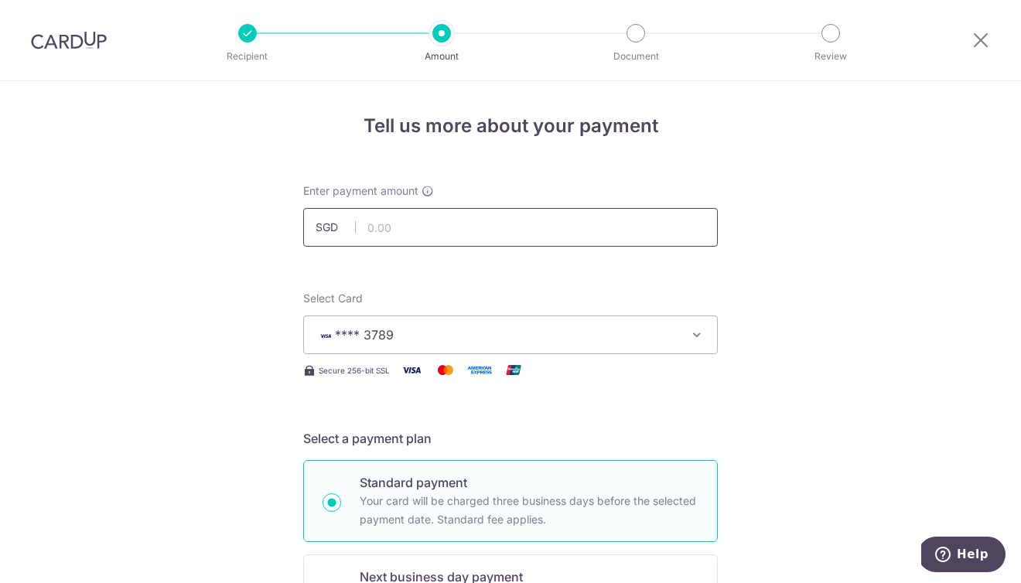
click at [510, 225] on input "text" at bounding box center [510, 227] width 415 height 39
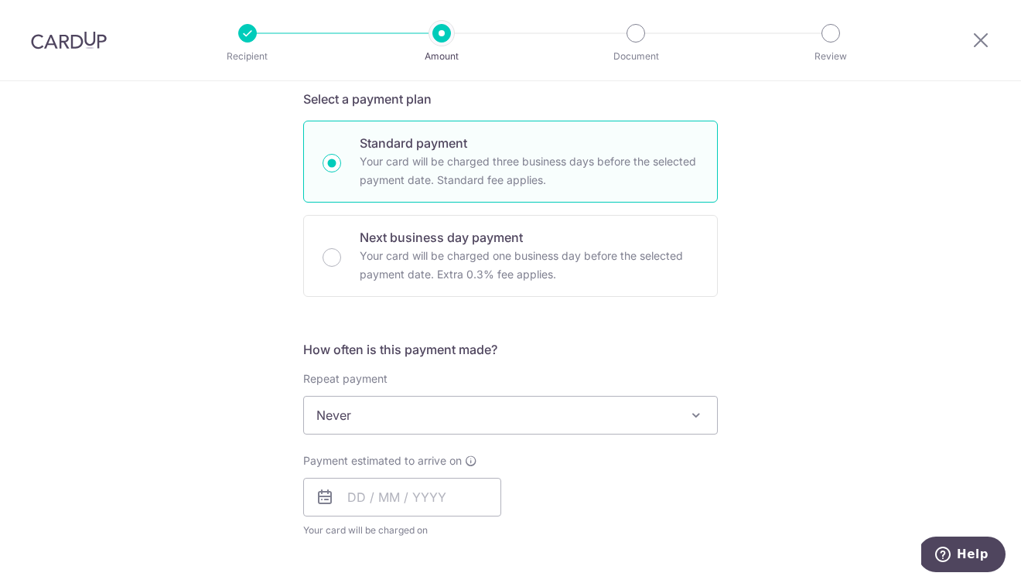
scroll to position [354, 0]
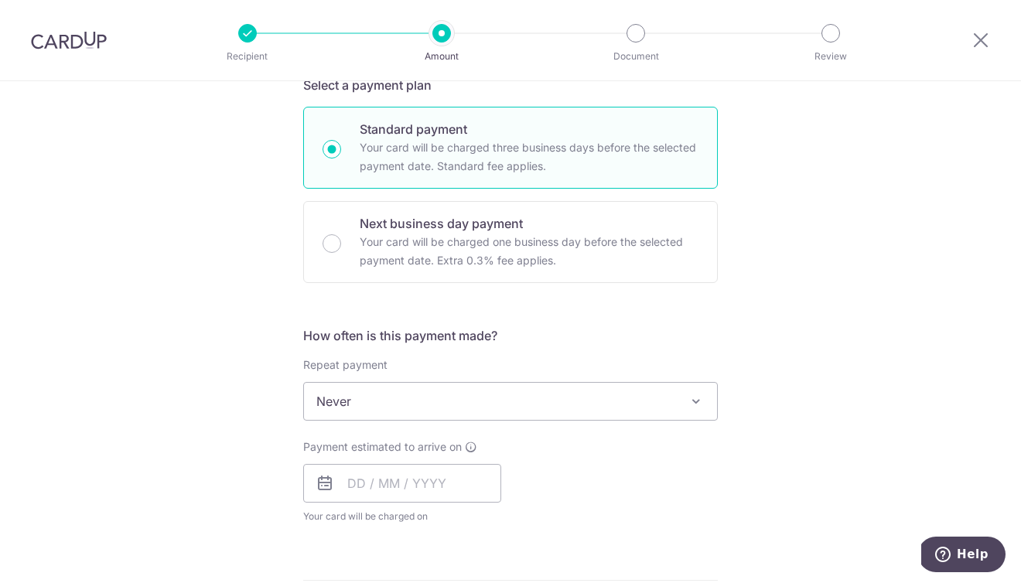
type input "2,735.00"
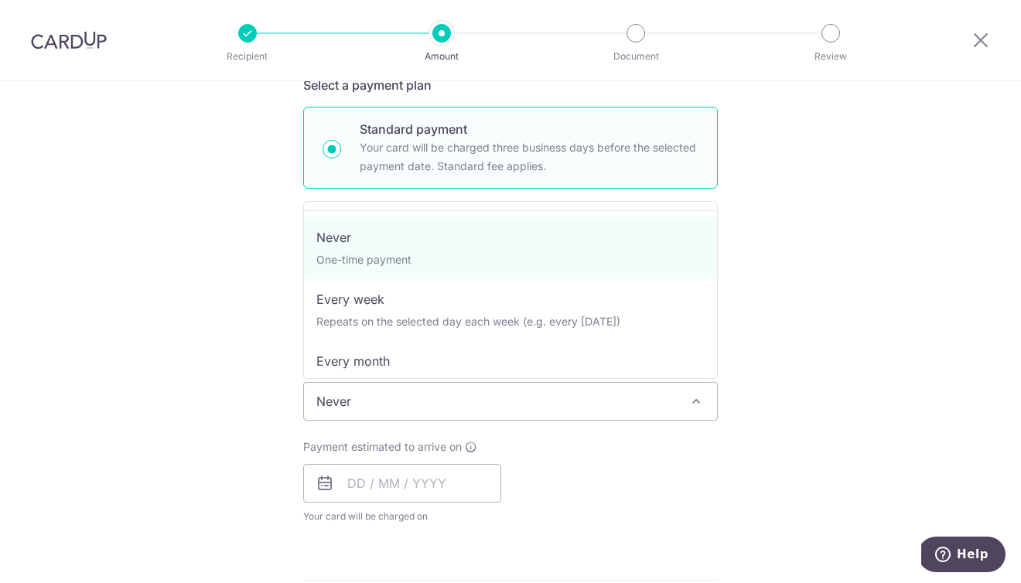
click at [503, 399] on span "Never" at bounding box center [510, 401] width 413 height 37
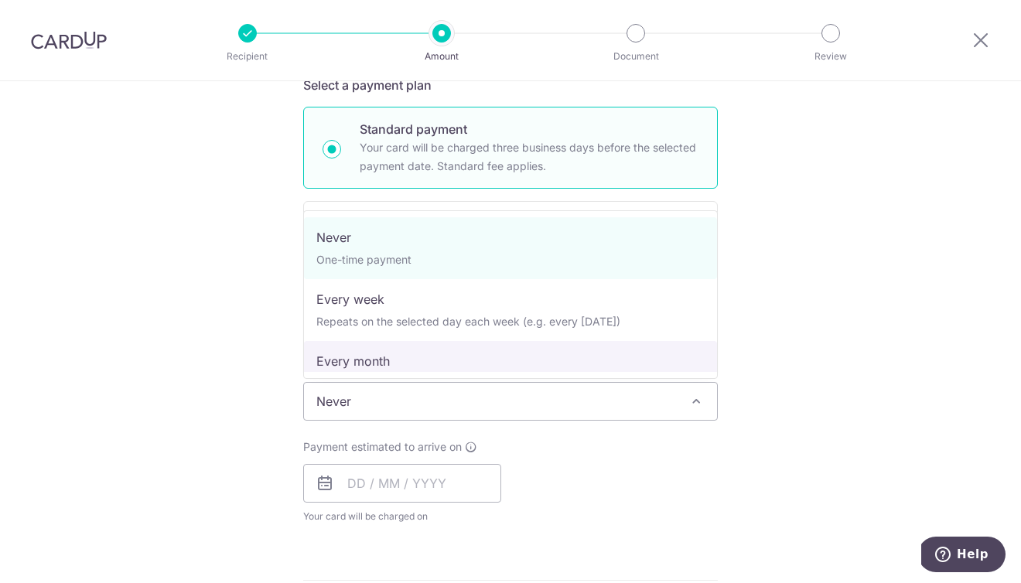
select select "3"
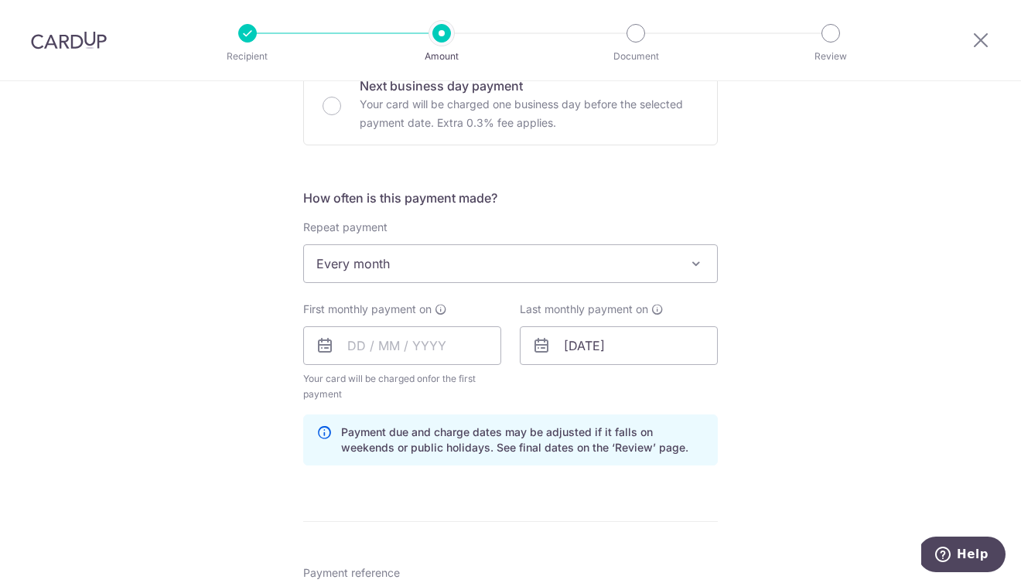
scroll to position [552, 0]
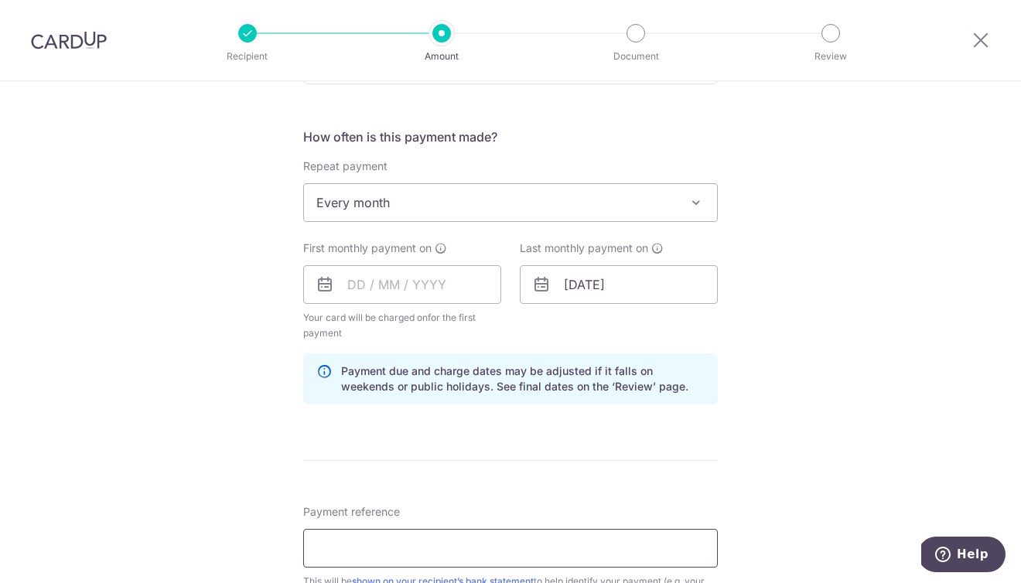
click at [416, 541] on input "Payment reference" at bounding box center [510, 548] width 415 height 39
paste input "Shannon Ching Wei Ming 44336384115"
type input "Shannon Ching Wei Ming 44336384115"
click at [469, 293] on input "text" at bounding box center [402, 284] width 198 height 39
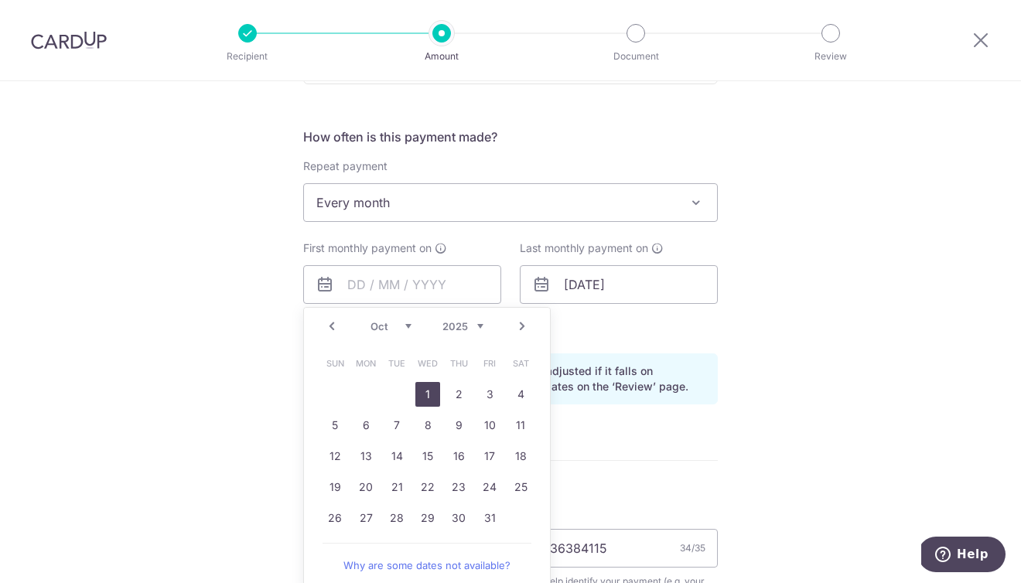
click at [432, 392] on link "1" at bounding box center [427, 394] width 25 height 25
type input "01/10/2025"
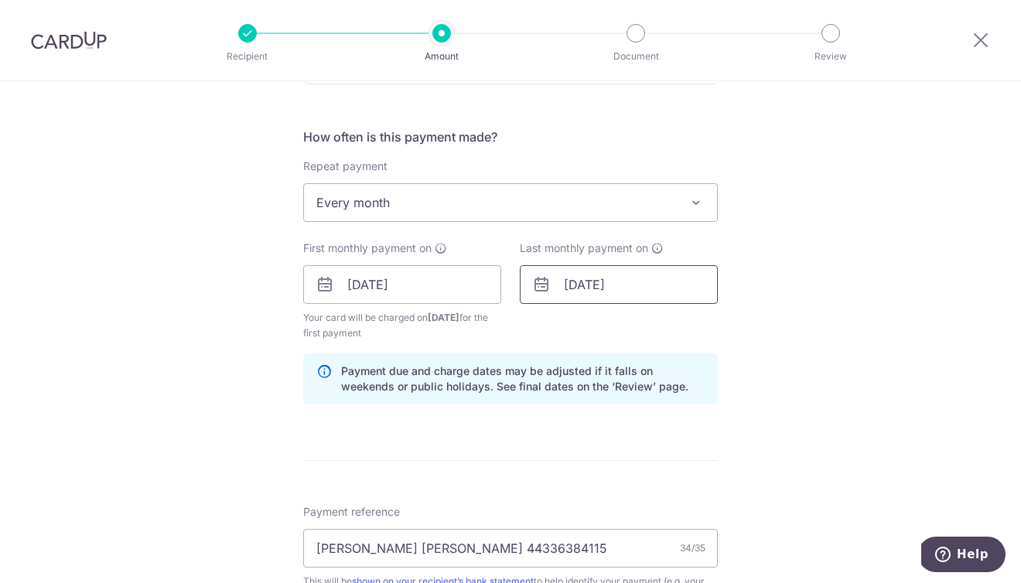
click at [623, 285] on input "10/12/2025" at bounding box center [619, 284] width 198 height 39
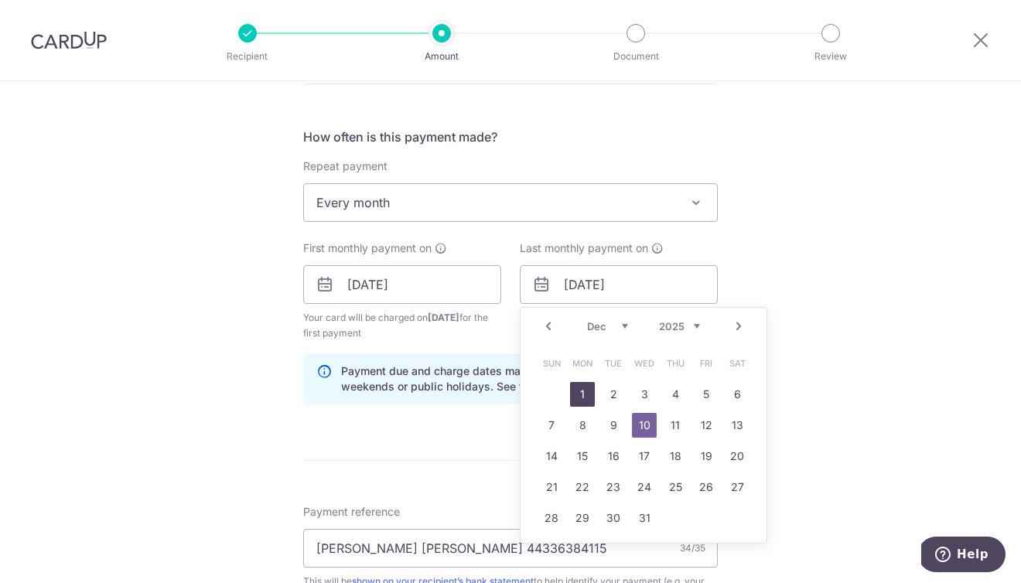
click at [582, 390] on link "1" at bounding box center [582, 394] width 25 height 25
type input "01/12/2025"
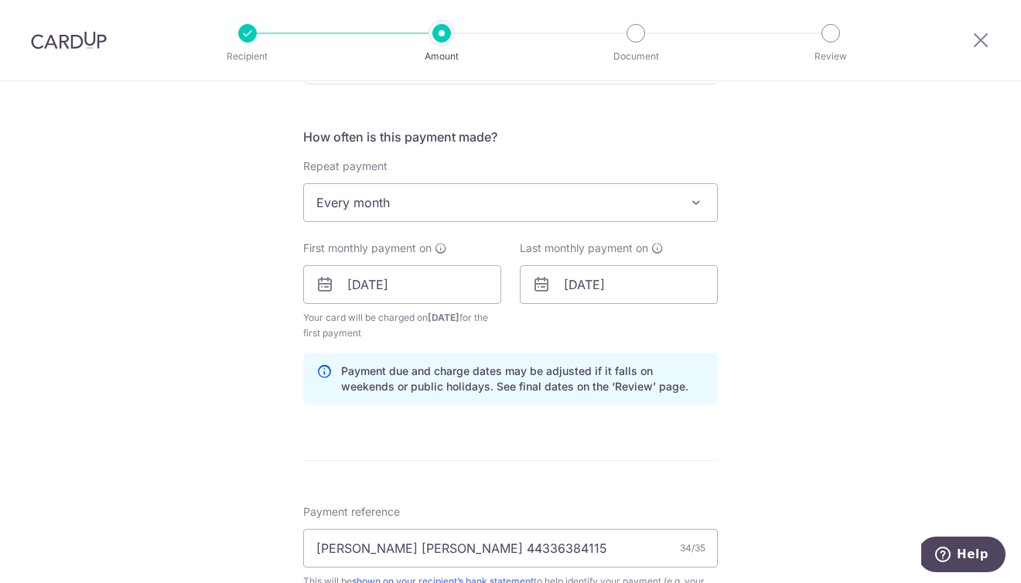
click at [874, 292] on div "Tell us more about your payment Enter payment amount SGD 2,735.00 2735.00 Selec…" at bounding box center [510, 268] width 1021 height 1478
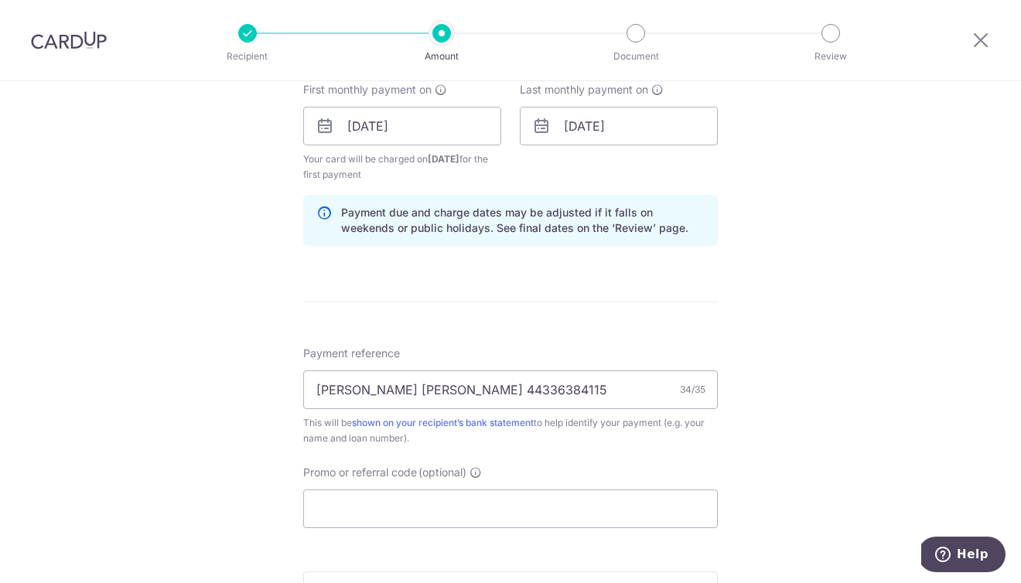
scroll to position [724, 0]
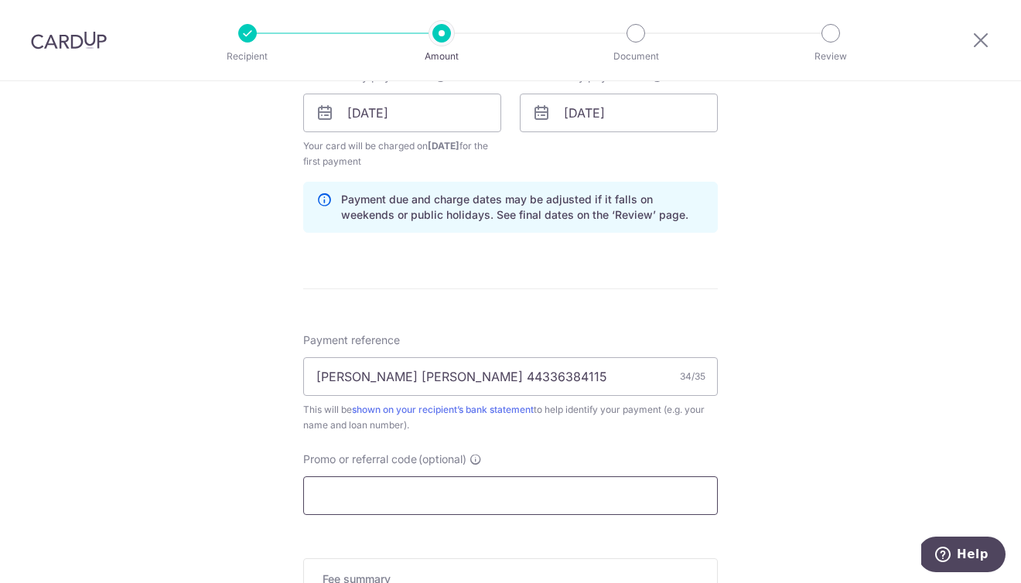
click at [623, 506] on input "Promo or referral code (optional)" at bounding box center [510, 495] width 415 height 39
paste input "OCBC18"
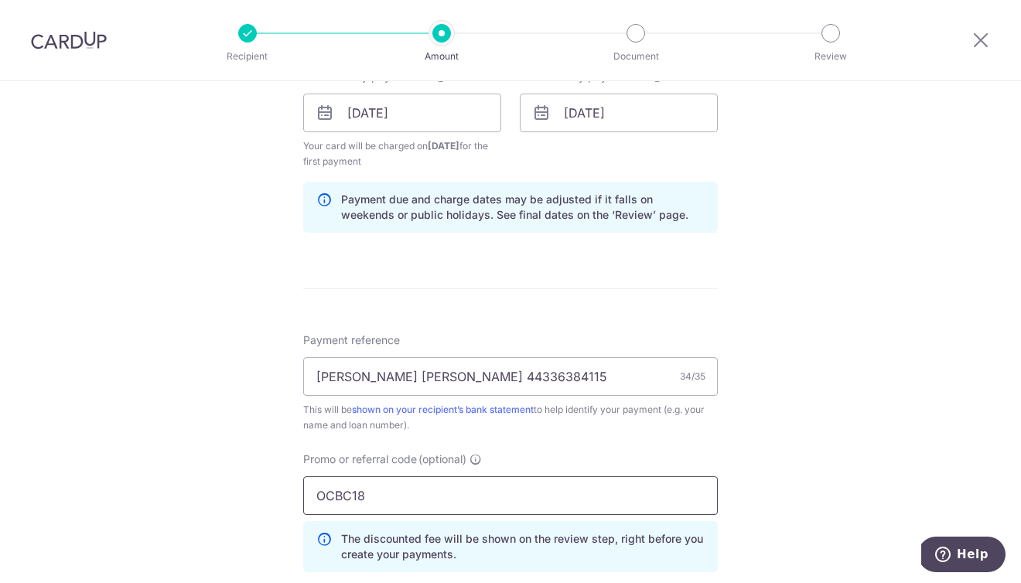
type input "OCBC18"
click at [897, 289] on div "Tell us more about your payment Enter payment amount SGD 2,735.00 2735.00 Selec…" at bounding box center [510, 131] width 1021 height 1548
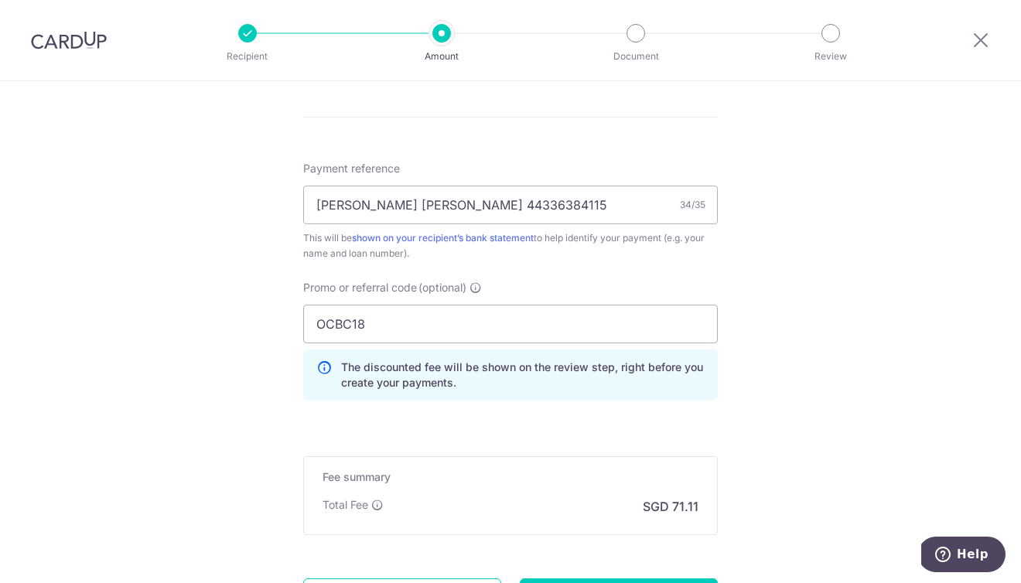
scroll to position [1013, 0]
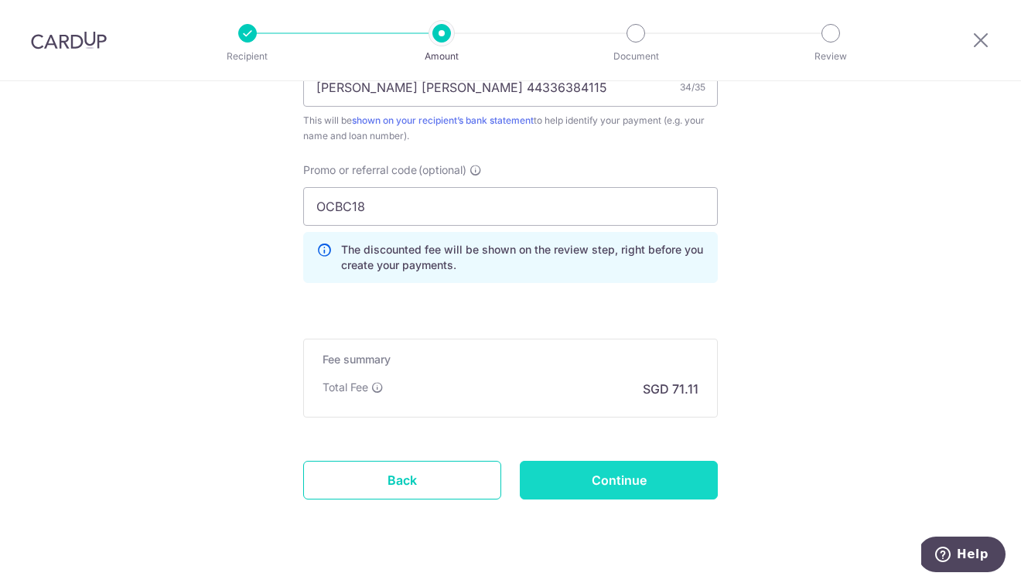
click at [550, 476] on input "Continue" at bounding box center [619, 480] width 198 height 39
type input "Create Schedule"
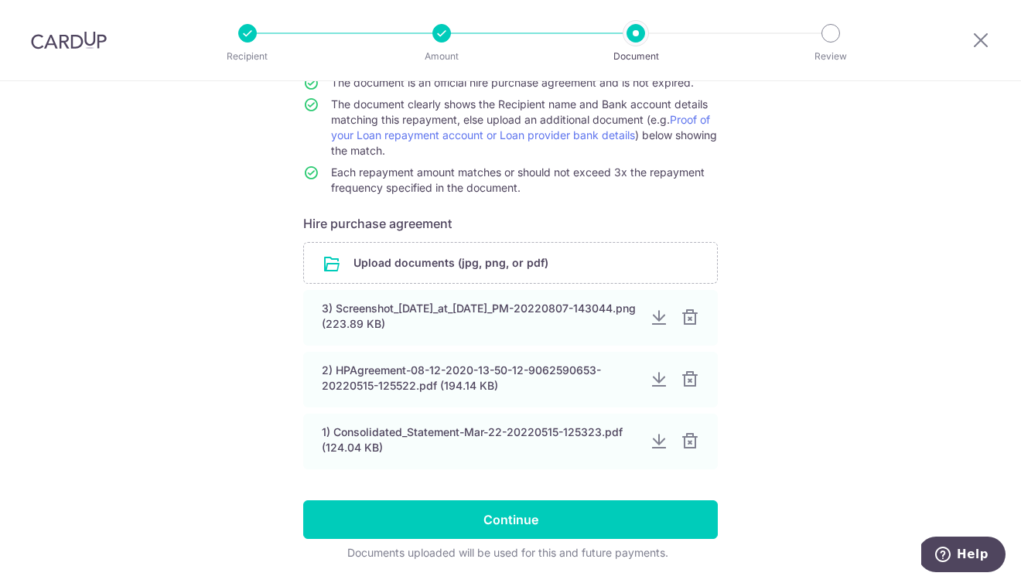
scroll to position [164, 0]
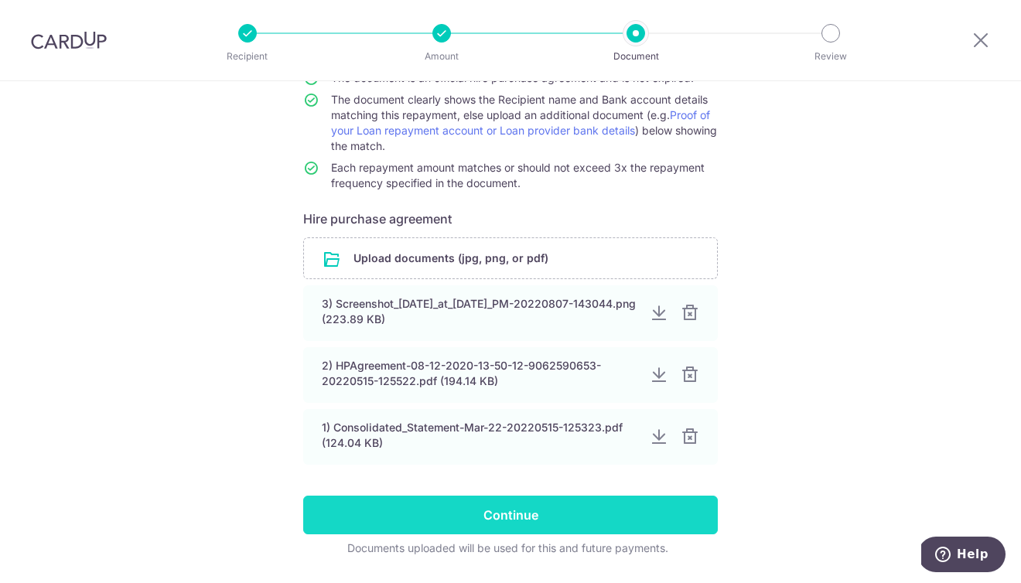
click at [613, 522] on input "Continue" at bounding box center [510, 515] width 415 height 39
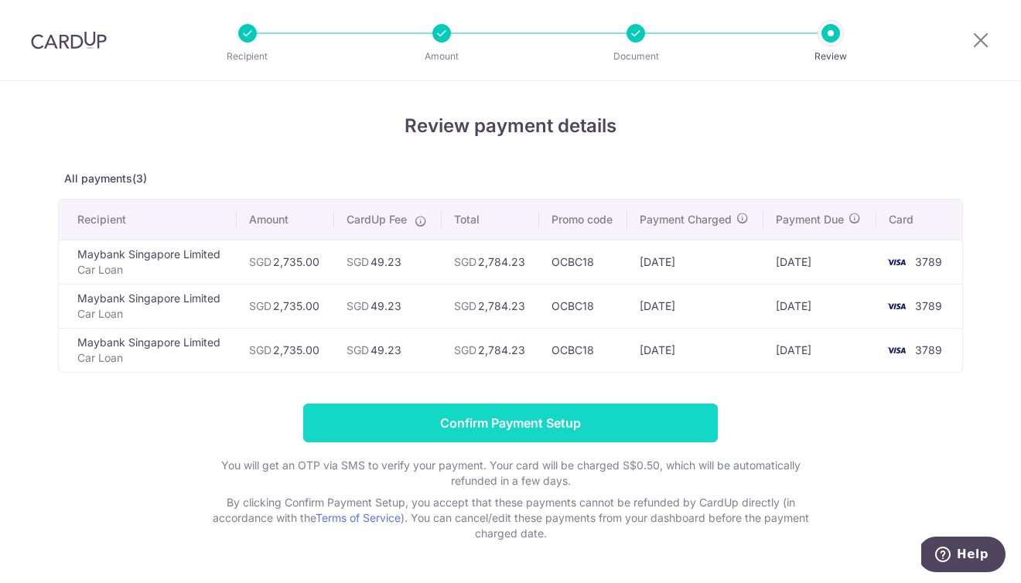
click at [591, 427] on input "Confirm Payment Setup" at bounding box center [510, 423] width 415 height 39
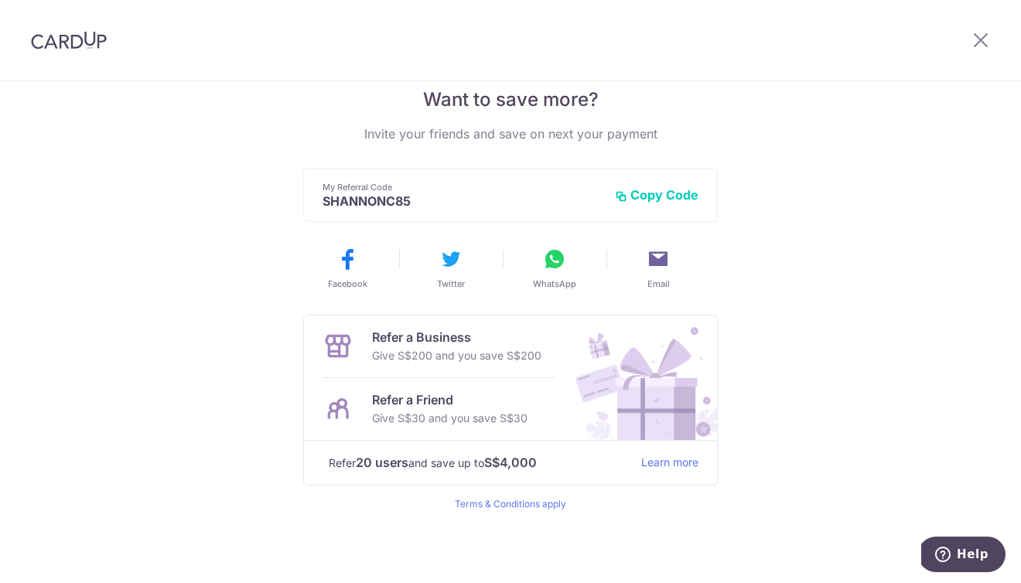
scroll to position [325, 0]
click at [70, 47] on img at bounding box center [69, 40] width 76 height 19
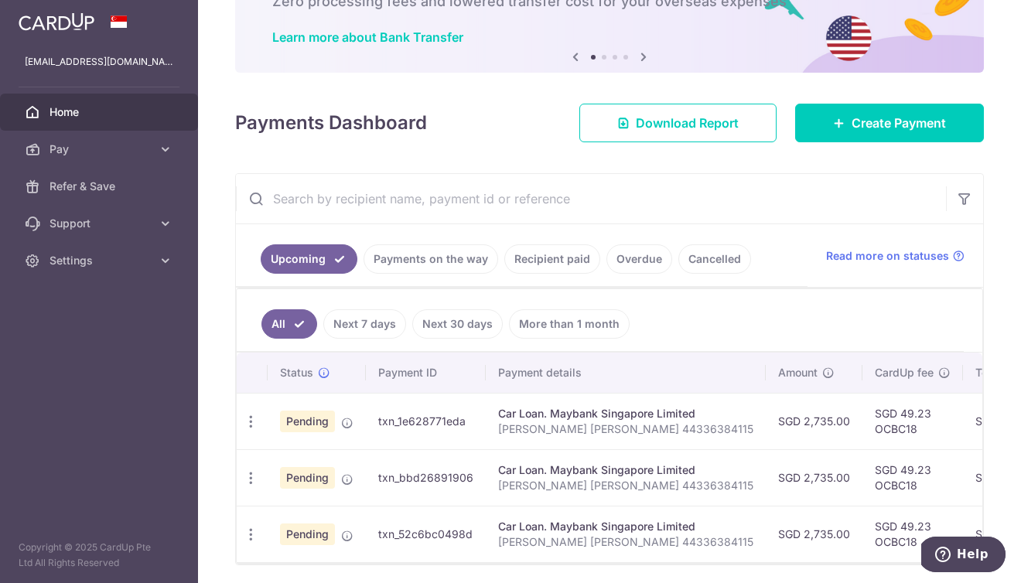
click at [697, 267] on link "Cancelled" at bounding box center [714, 258] width 73 height 29
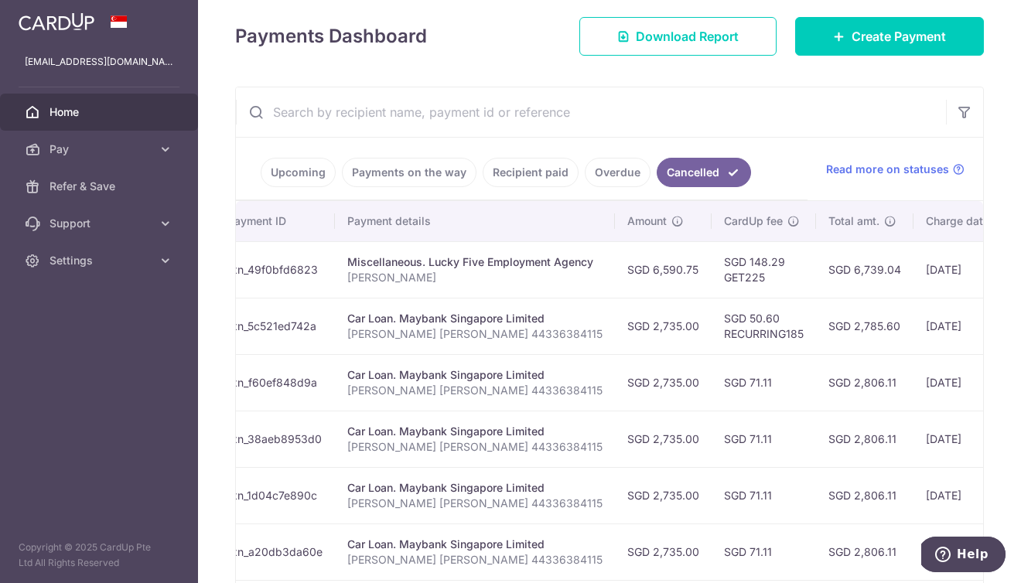
scroll to position [425, 0]
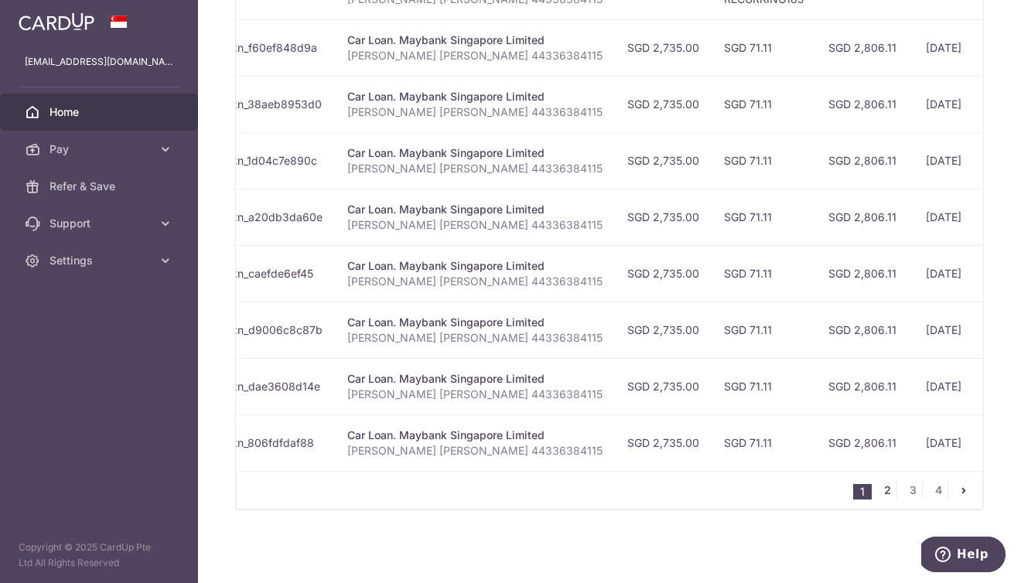
click at [895, 494] on link "2" at bounding box center [887, 490] width 19 height 19
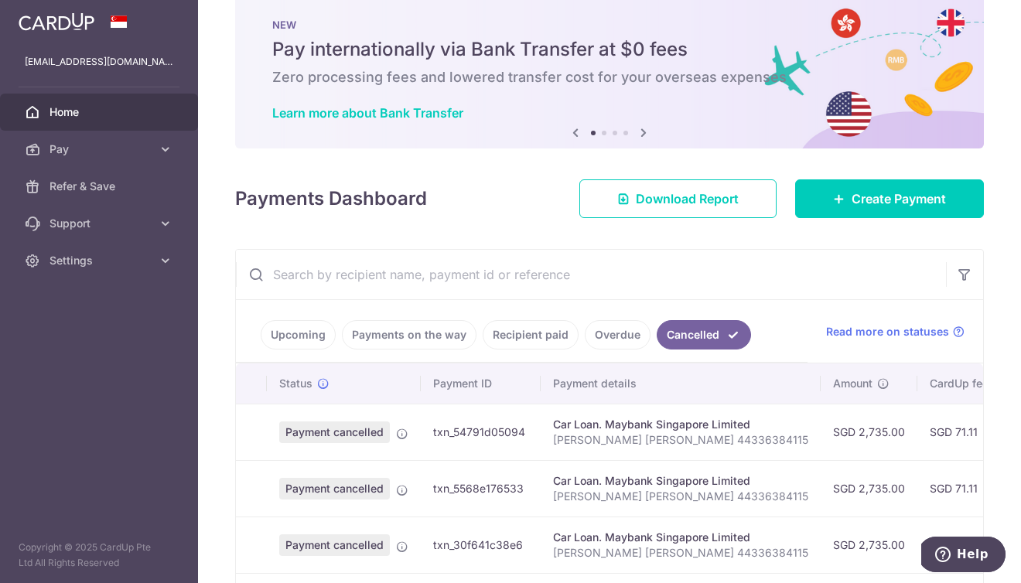
click at [537, 331] on link "Recipient paid" at bounding box center [531, 334] width 96 height 29
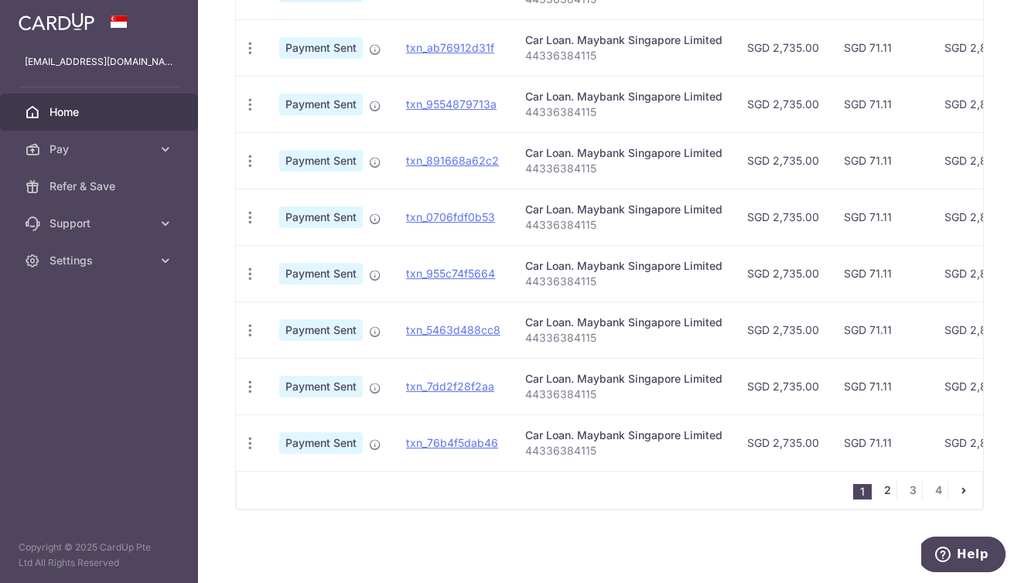
click at [886, 490] on link "2" at bounding box center [887, 490] width 19 height 19
click at [908, 487] on link "3" at bounding box center [912, 490] width 19 height 19
click at [943, 491] on link "4" at bounding box center [938, 490] width 19 height 19
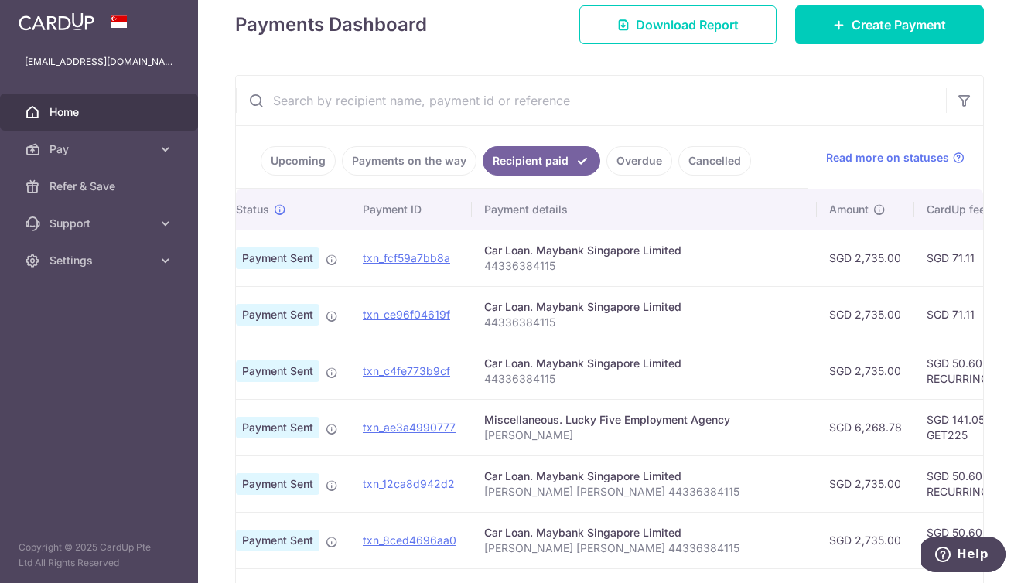
scroll to position [198, 0]
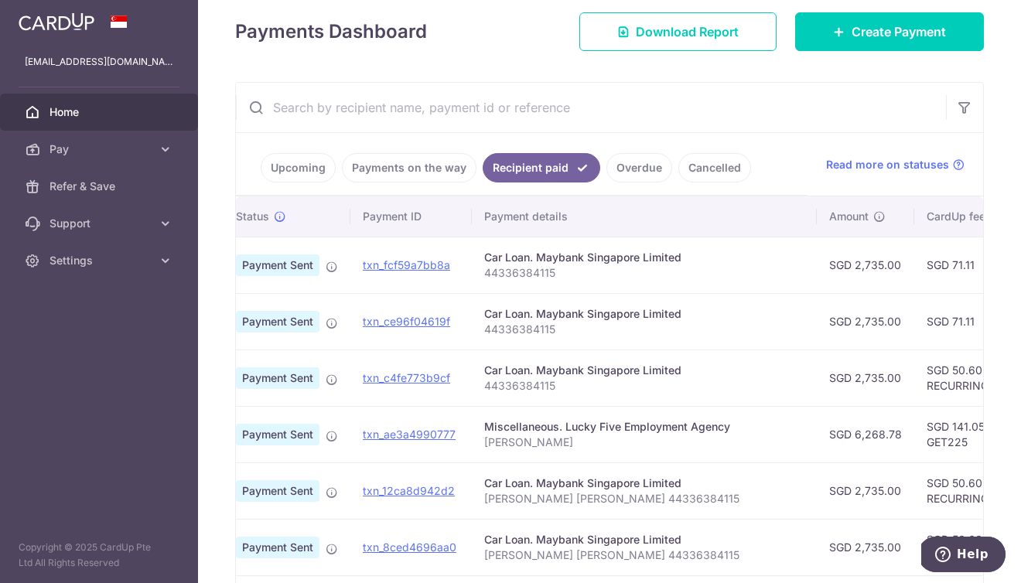
click at [84, 19] on img at bounding box center [57, 21] width 76 height 19
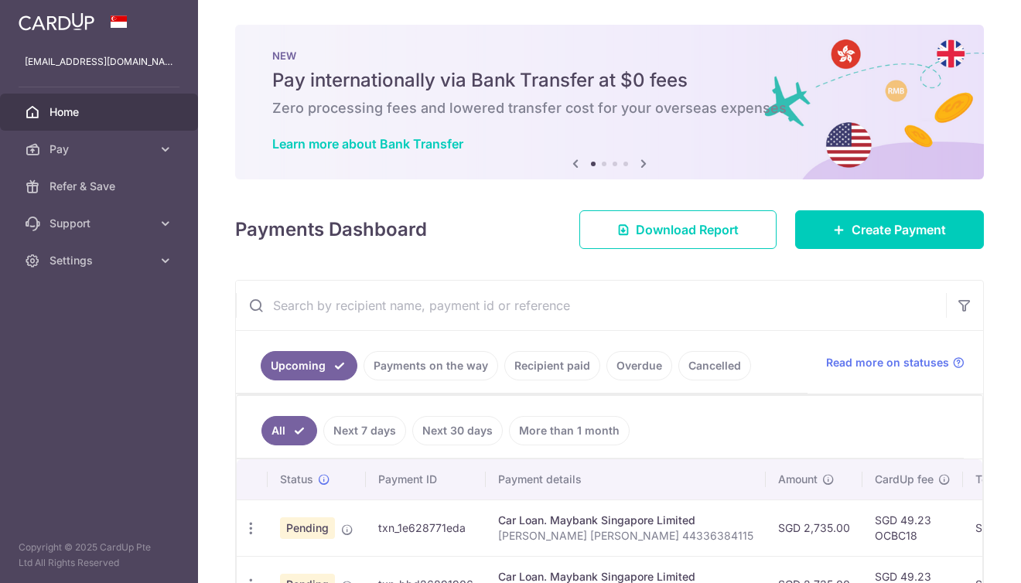
scroll to position [0, 0]
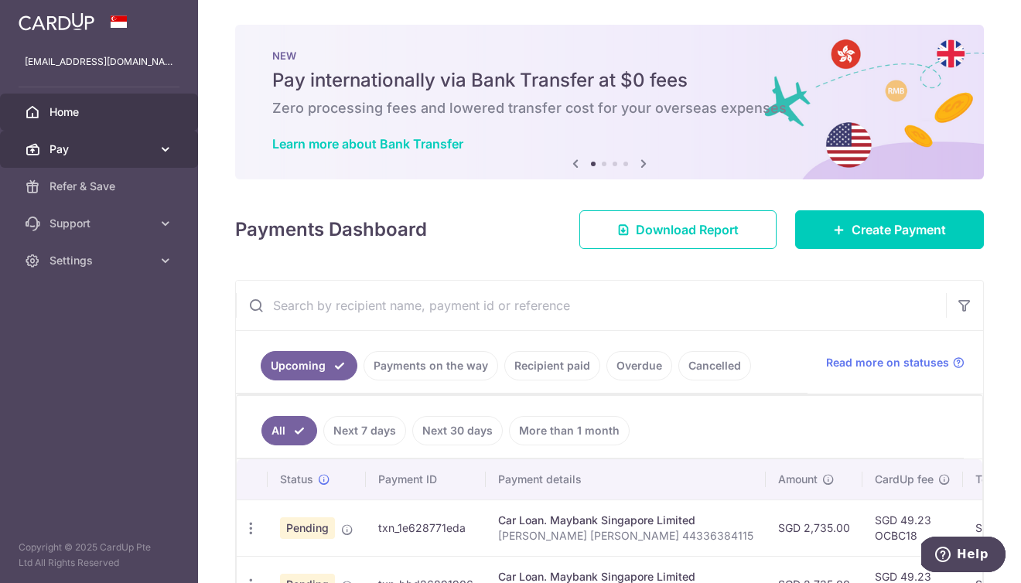
click at [140, 145] on span "Pay" at bounding box center [101, 149] width 102 height 15
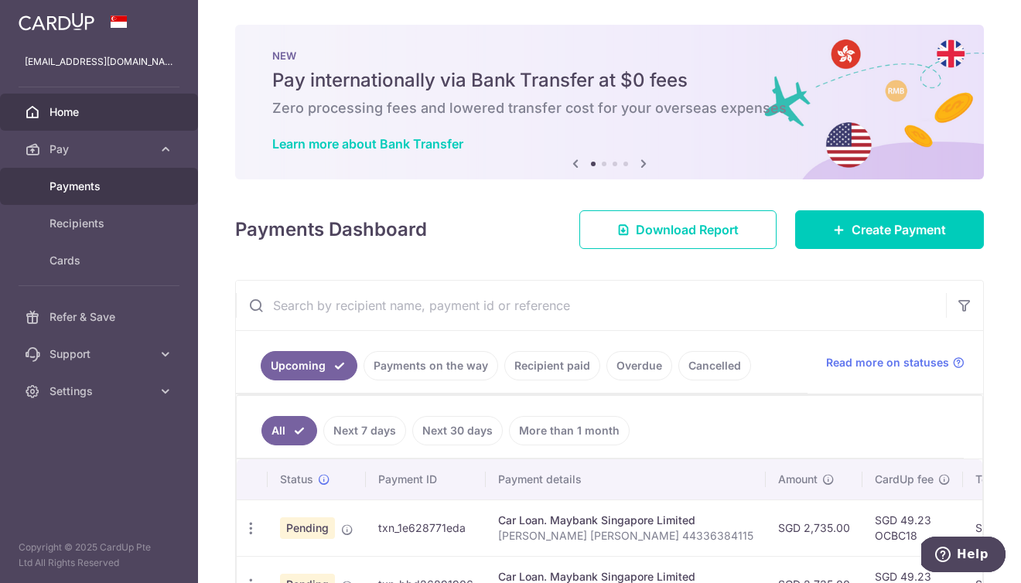
click at [158, 193] on link "Payments" at bounding box center [99, 186] width 198 height 37
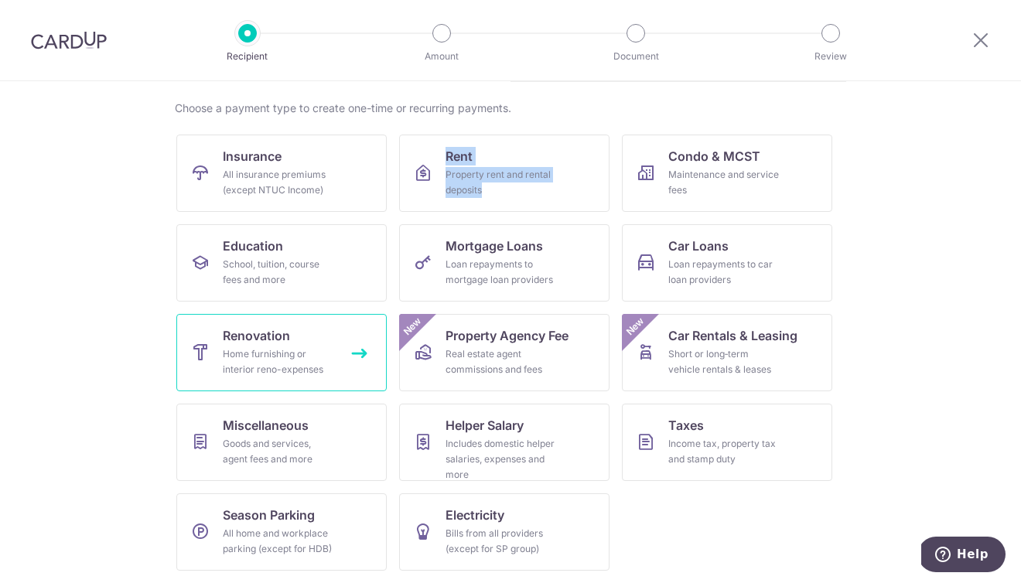
scroll to position [109, 0]
click at [272, 372] on div "Home furnishing or interior reno-expenses" at bounding box center [278, 362] width 111 height 31
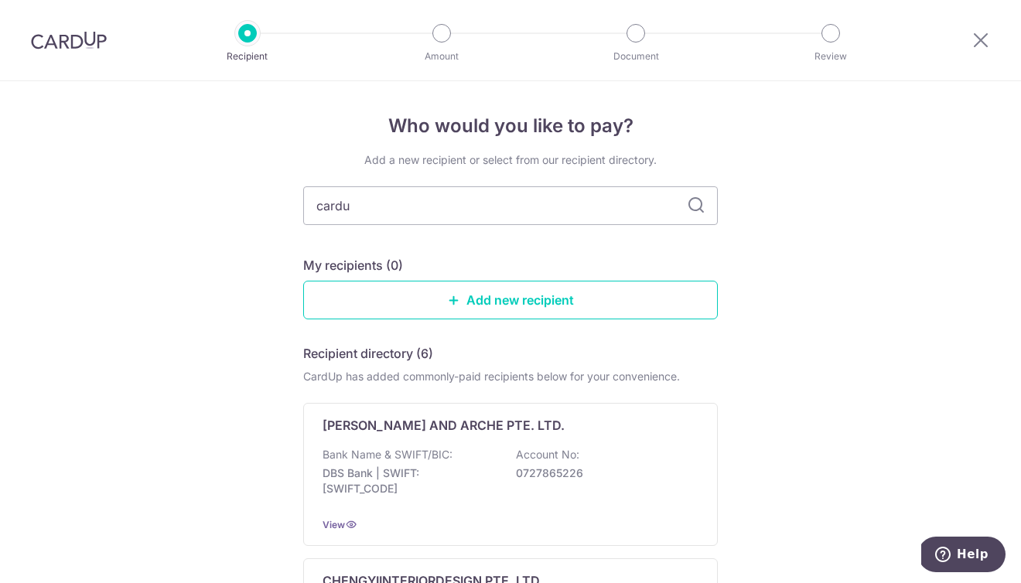
type input "cardup"
